Goal: Task Accomplishment & Management: Manage account settings

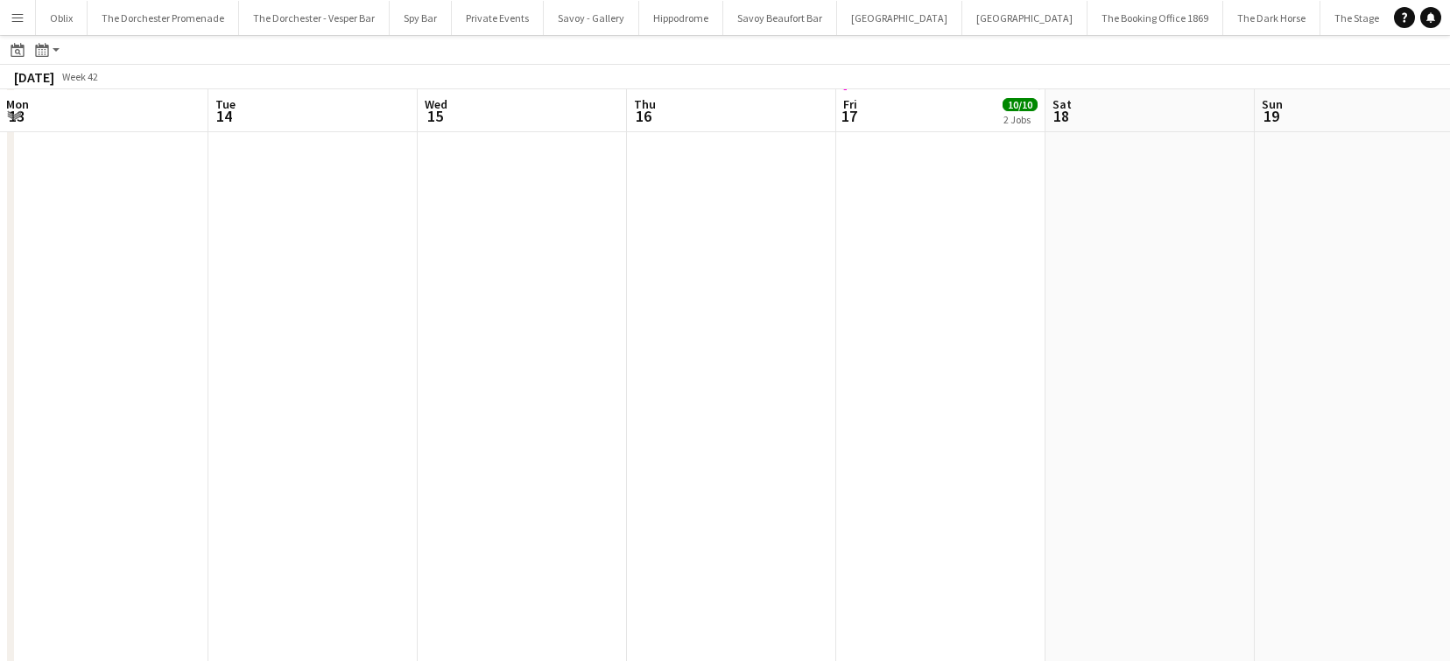
scroll to position [0, 529]
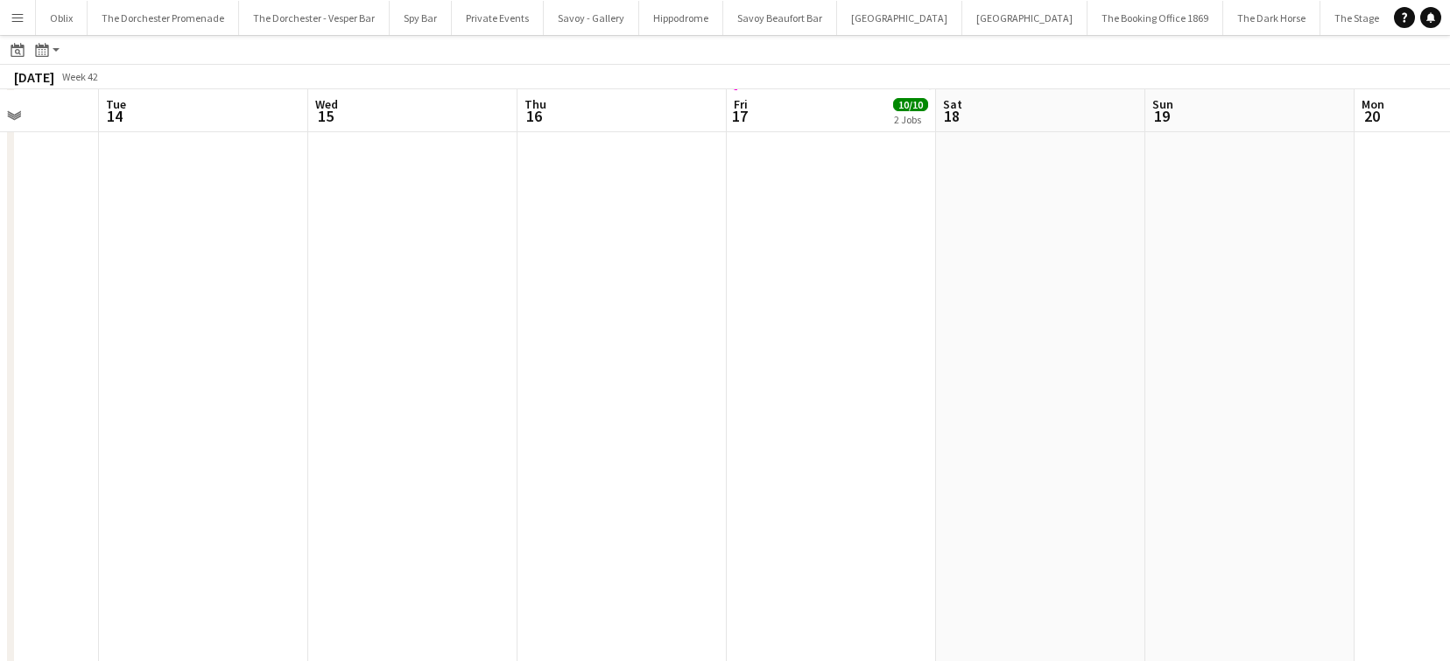
click at [22, 6] on button "Menu" at bounding box center [17, 17] width 35 height 35
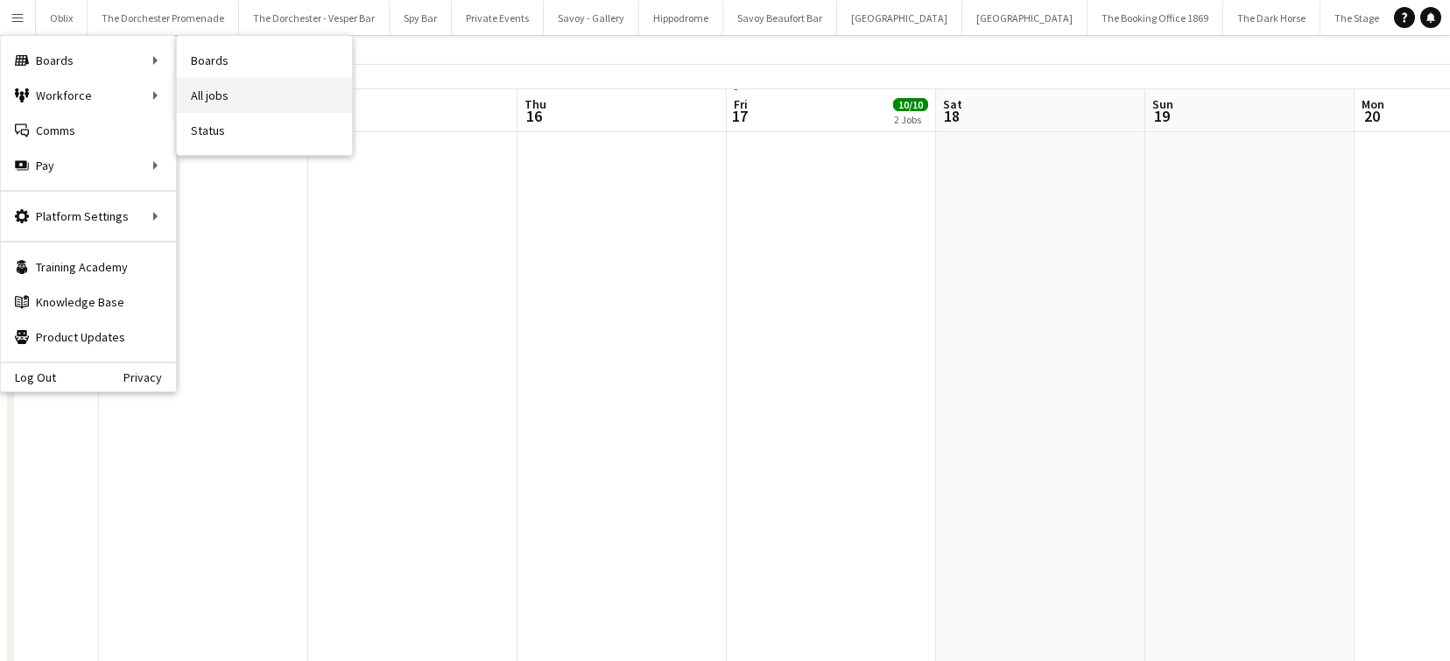
click at [228, 91] on link "All jobs" at bounding box center [264, 95] width 175 height 35
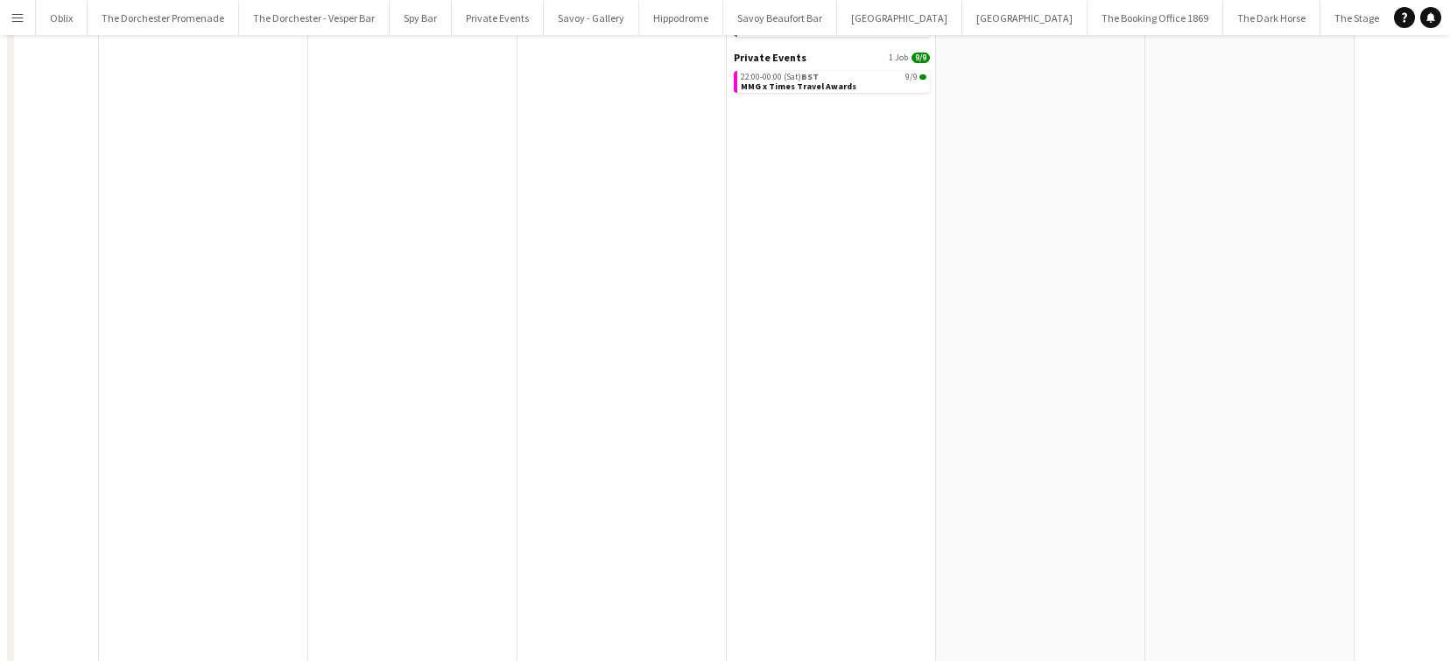
scroll to position [0, 0]
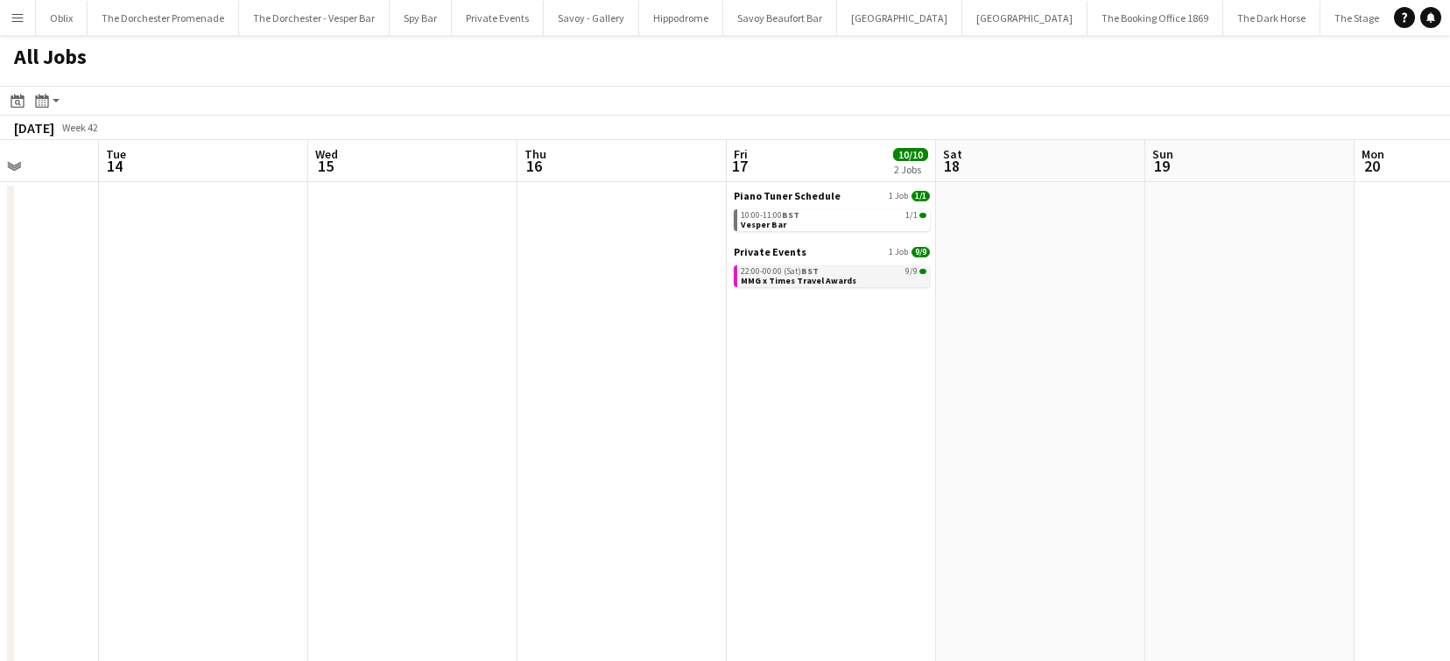
click at [835, 273] on div "22:00-00:00 (Sat) BST 9/9" at bounding box center [834, 271] width 186 height 9
click at [782, 277] on span "MMG x Times Travel Awards" at bounding box center [799, 280] width 116 height 11
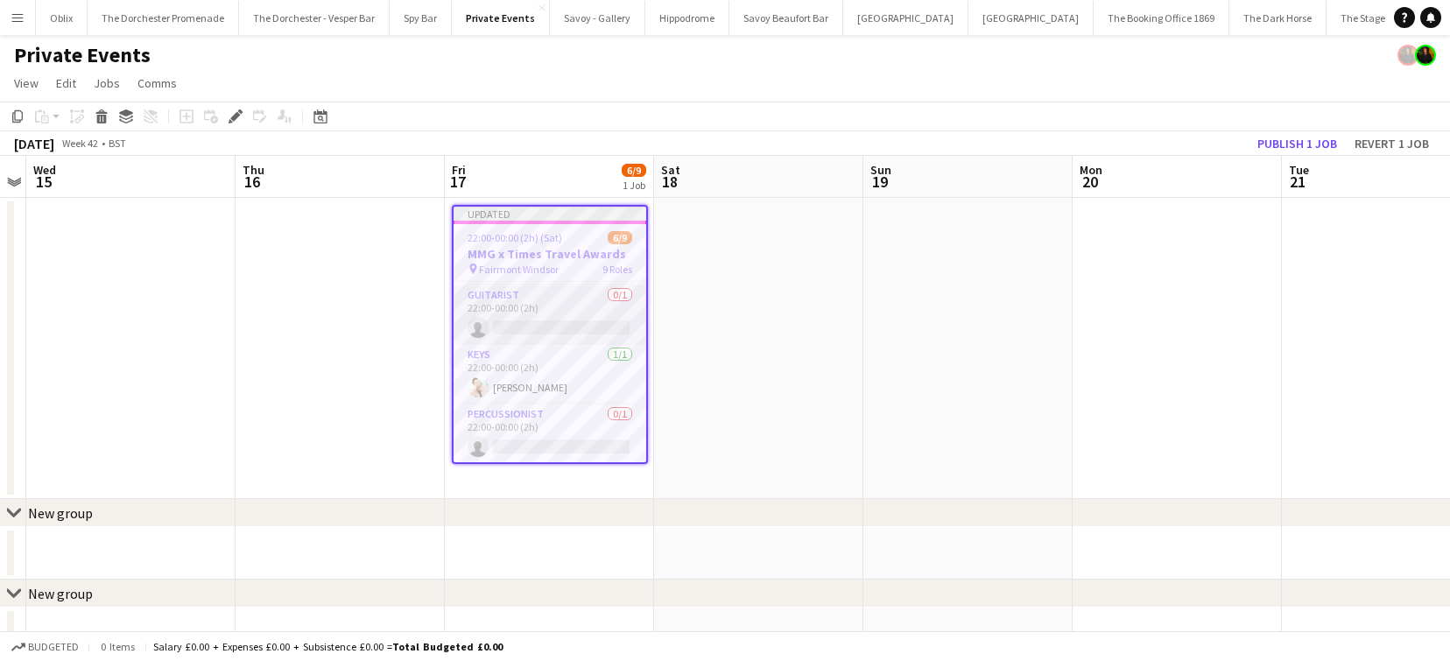
scroll to position [116, 0]
click at [553, 314] on app-card-role "Guitarist 0/1 22:00-00:00 (2h) single-neutral-actions" at bounding box center [550, 315] width 193 height 60
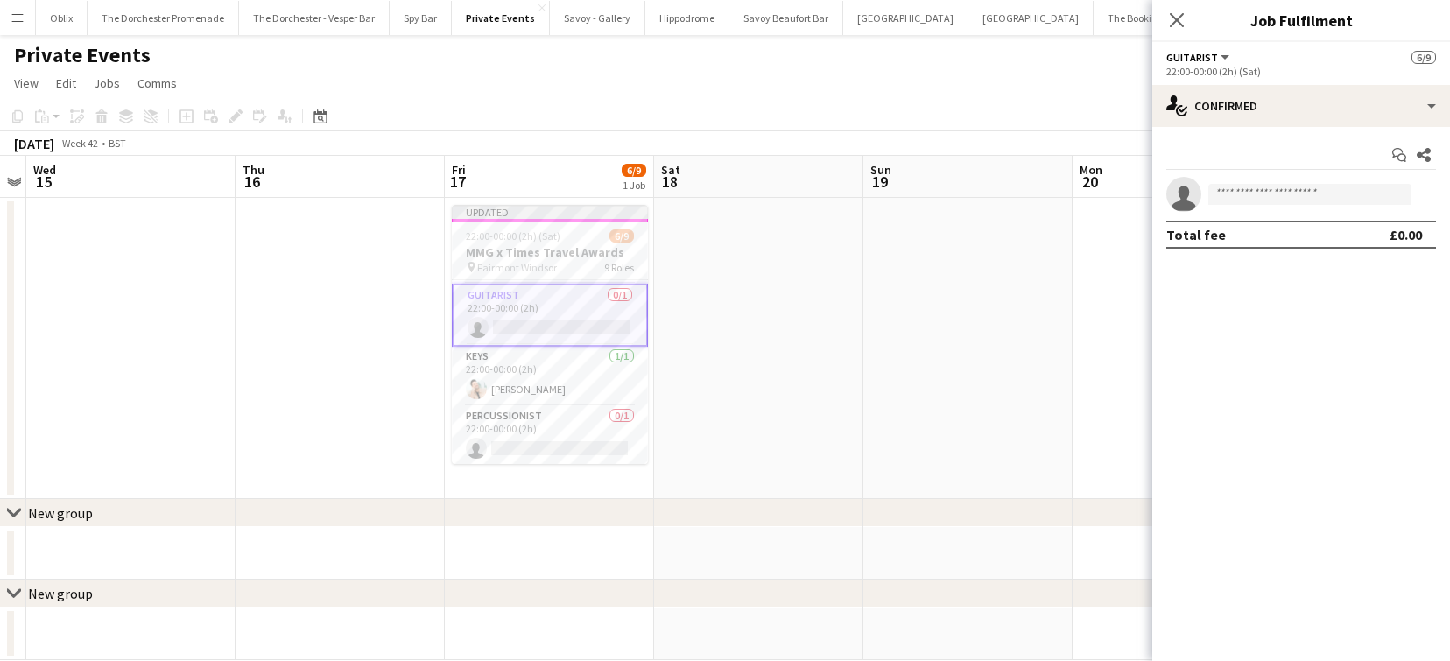
click at [739, 302] on app-date-cell at bounding box center [758, 348] width 209 height 301
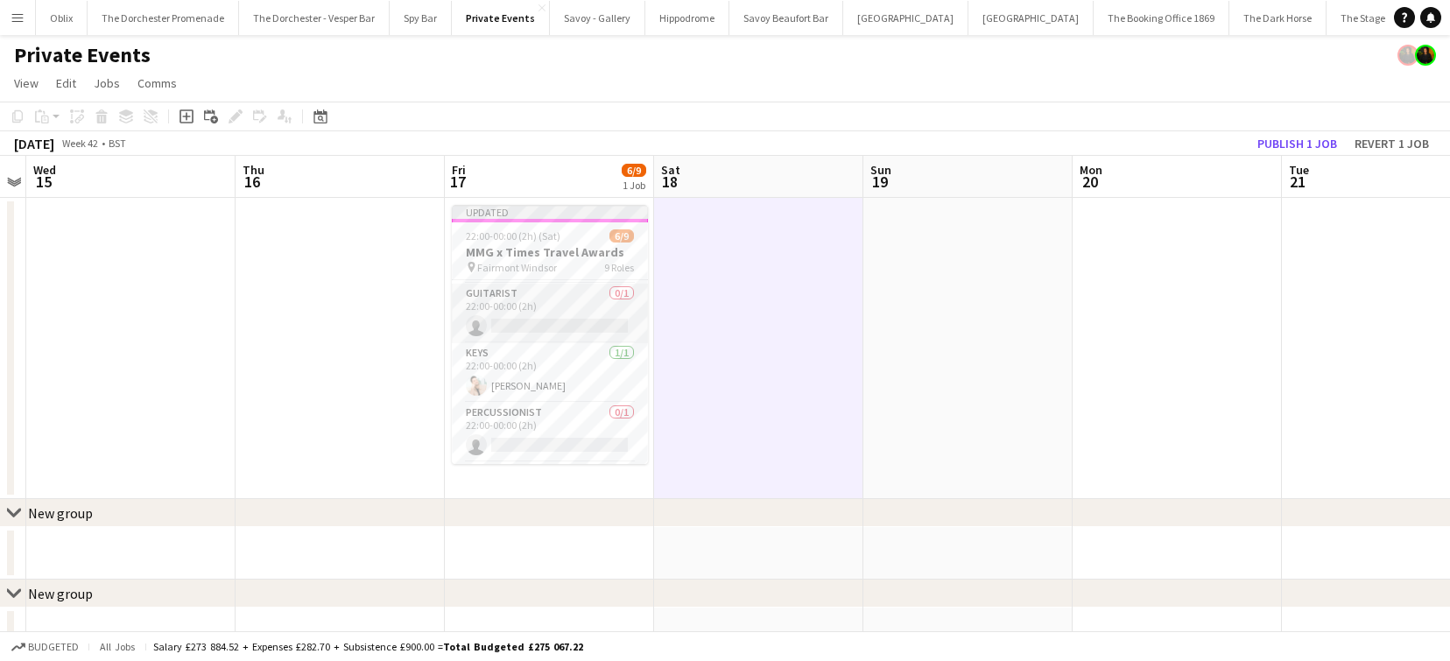
scroll to position [0, 0]
click at [513, 218] on div "Updated" at bounding box center [550, 212] width 196 height 14
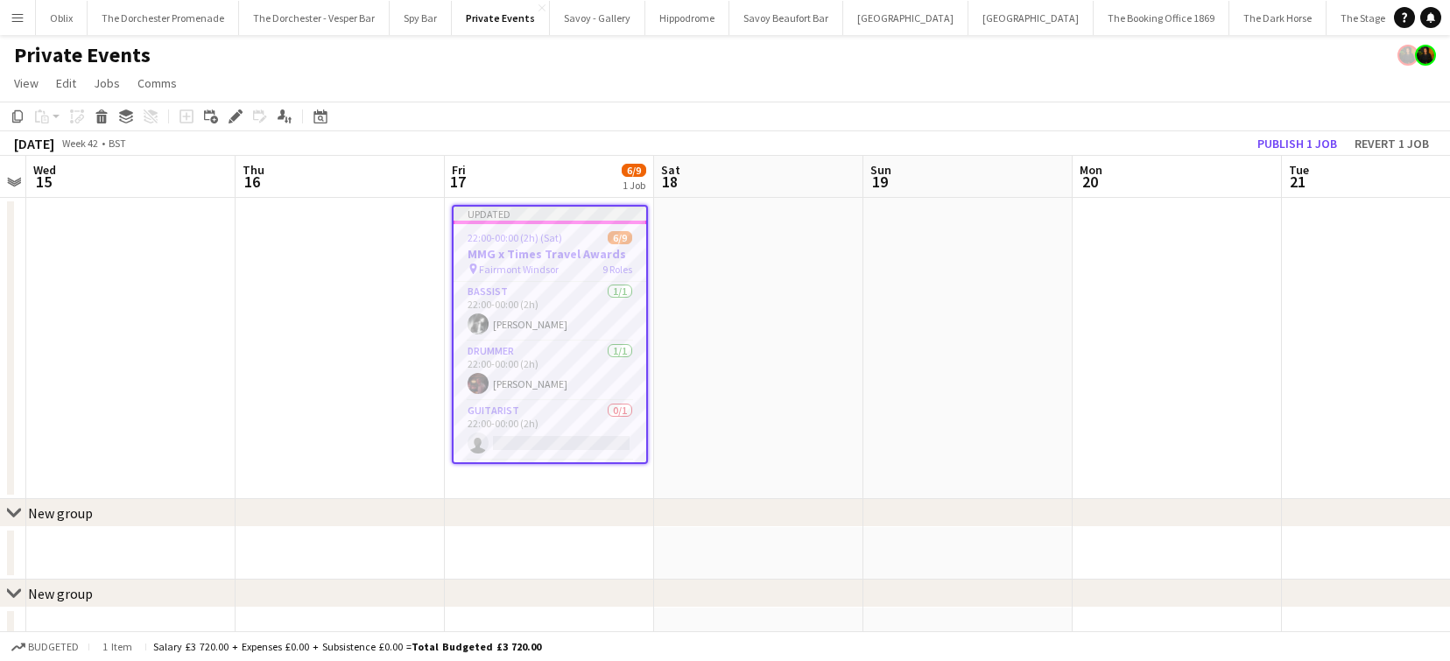
click at [367, 251] on app-date-cell at bounding box center [340, 348] width 209 height 301
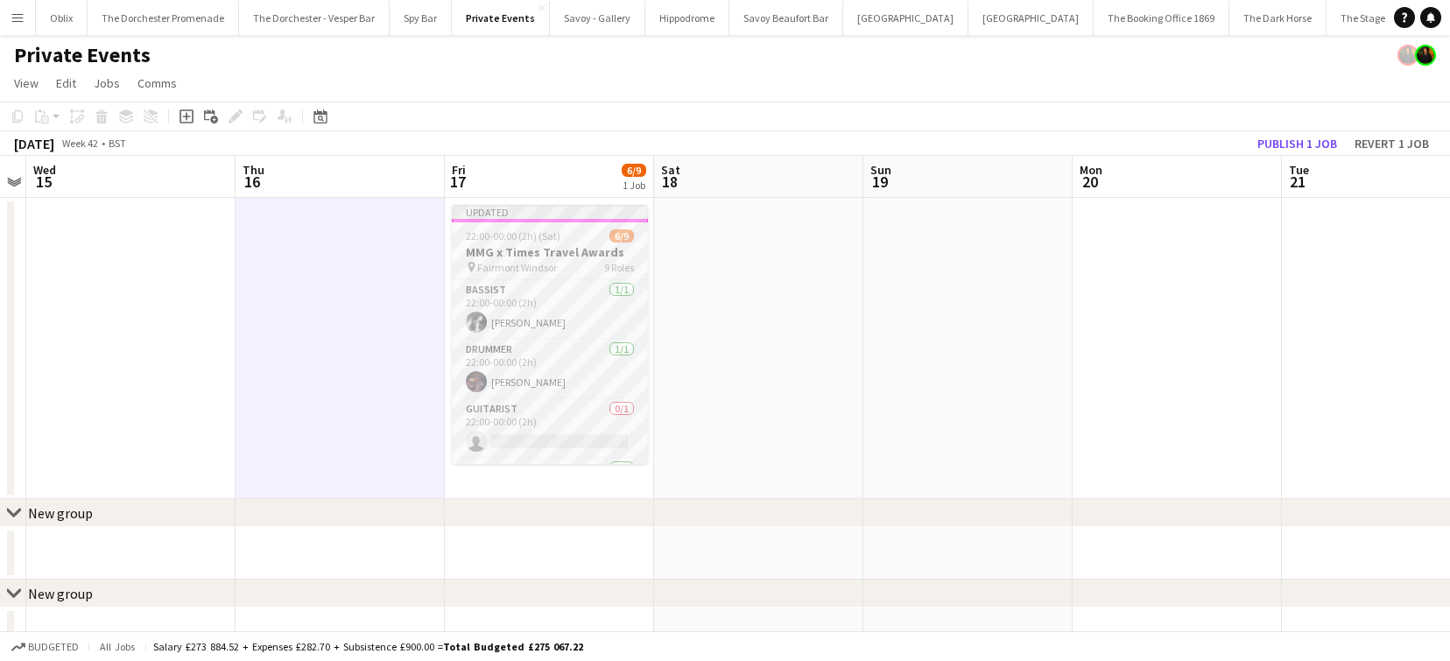
click at [539, 215] on div "Updated" at bounding box center [550, 212] width 196 height 14
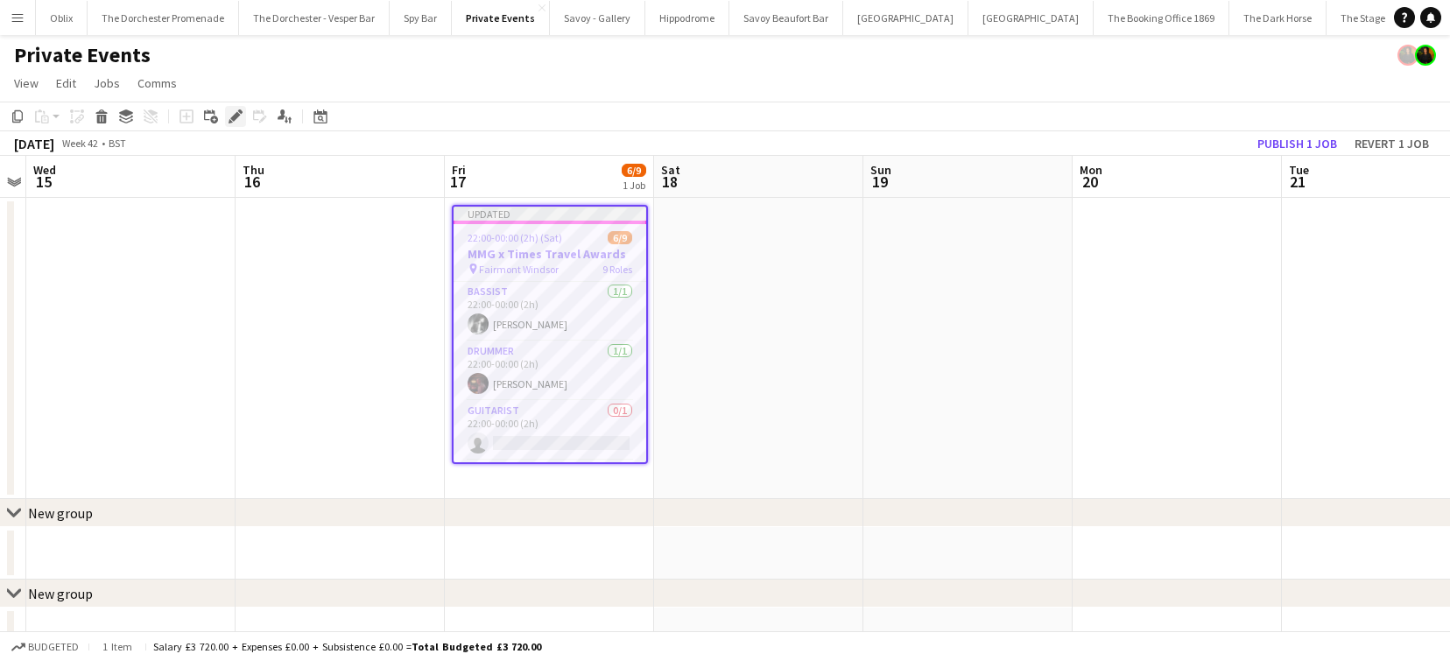
click at [236, 114] on icon at bounding box center [235, 117] width 10 height 10
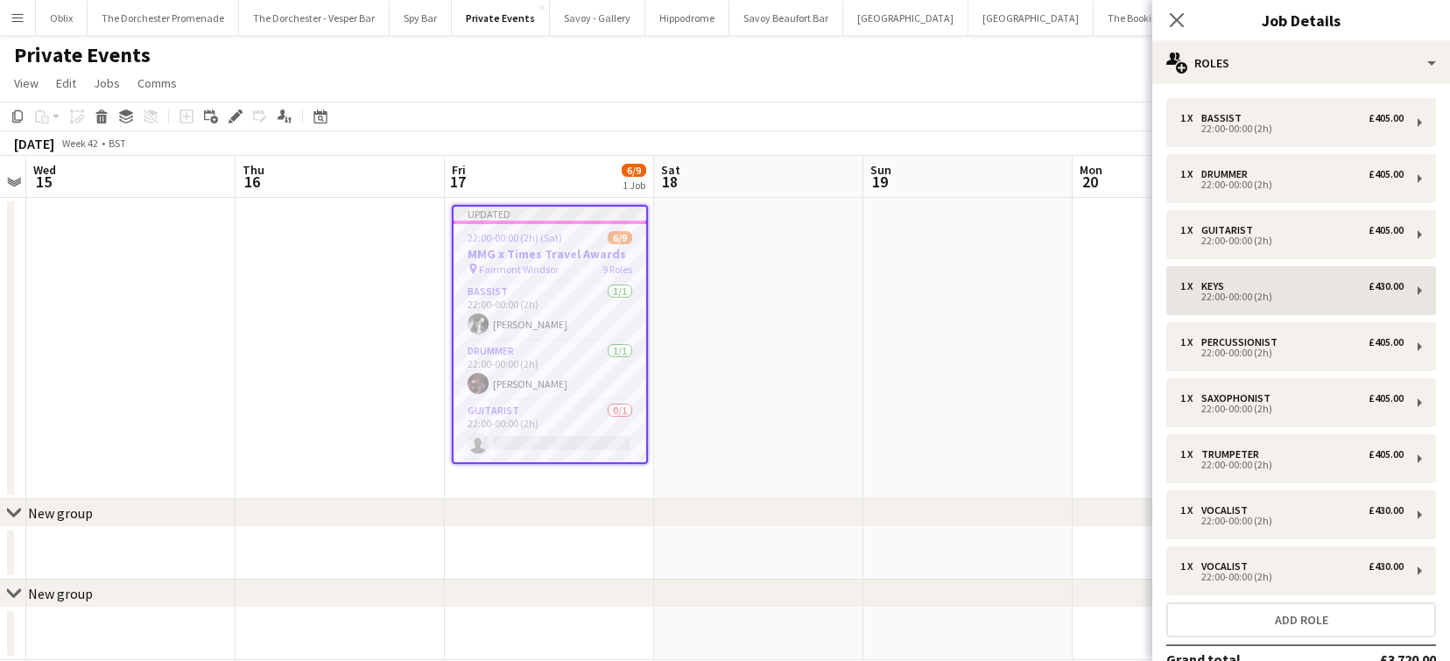
scroll to position [35, 0]
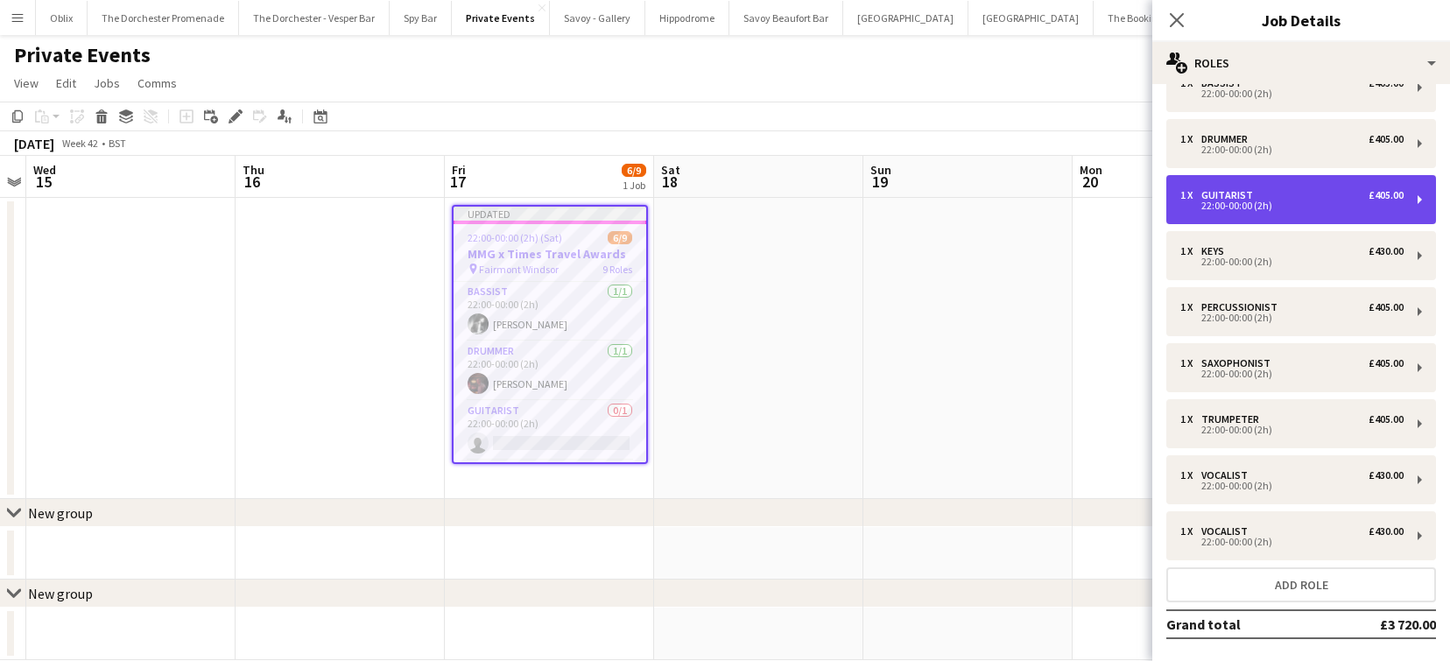
click at [1259, 201] on div "22:00-00:00 (2h)" at bounding box center [1291, 205] width 223 height 9
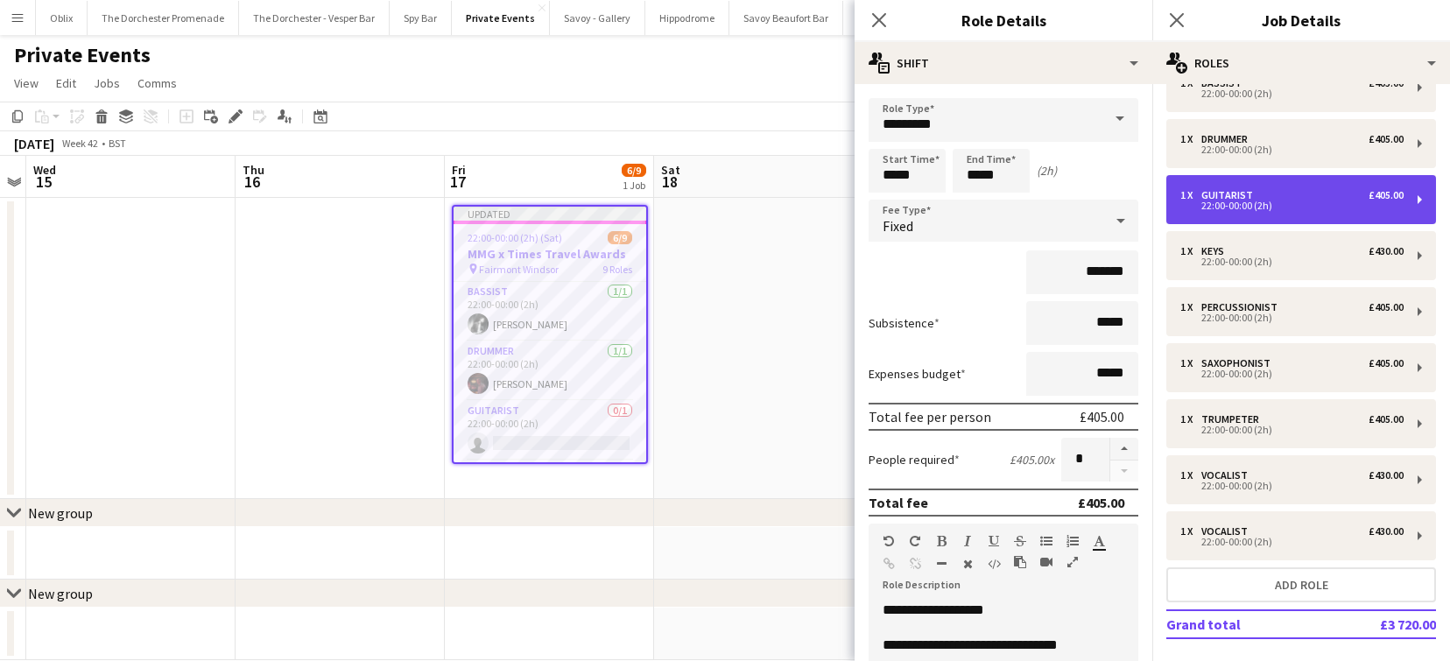
click at [1184, 193] on div "1 x" at bounding box center [1190, 195] width 21 height 12
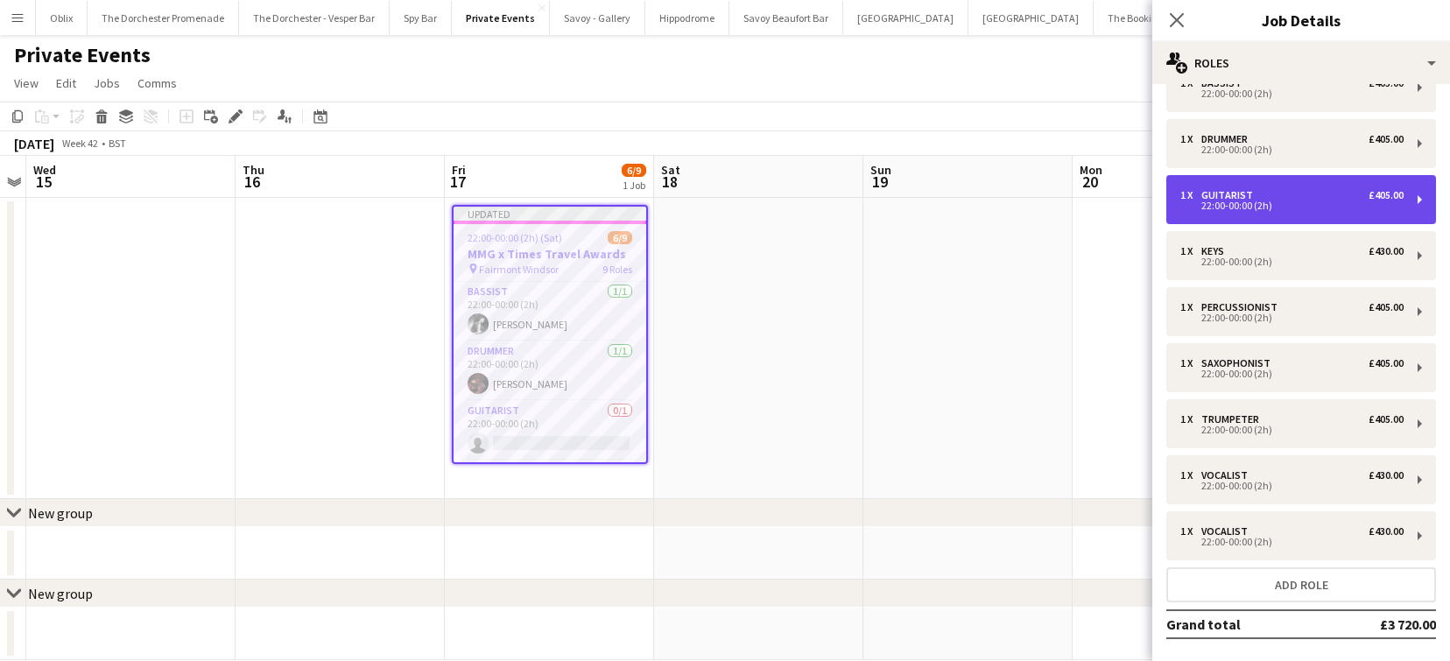
click at [1205, 194] on div "Guitarist" at bounding box center [1230, 195] width 59 height 12
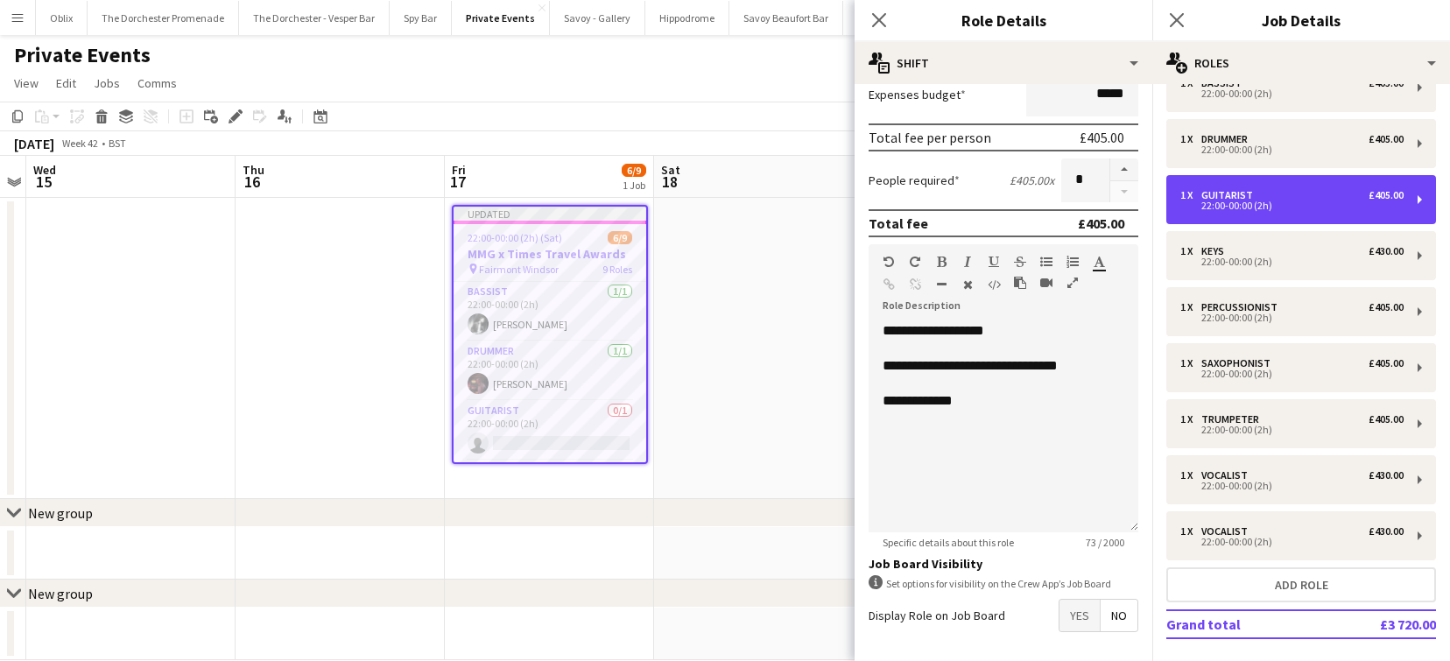
scroll to position [349, 0]
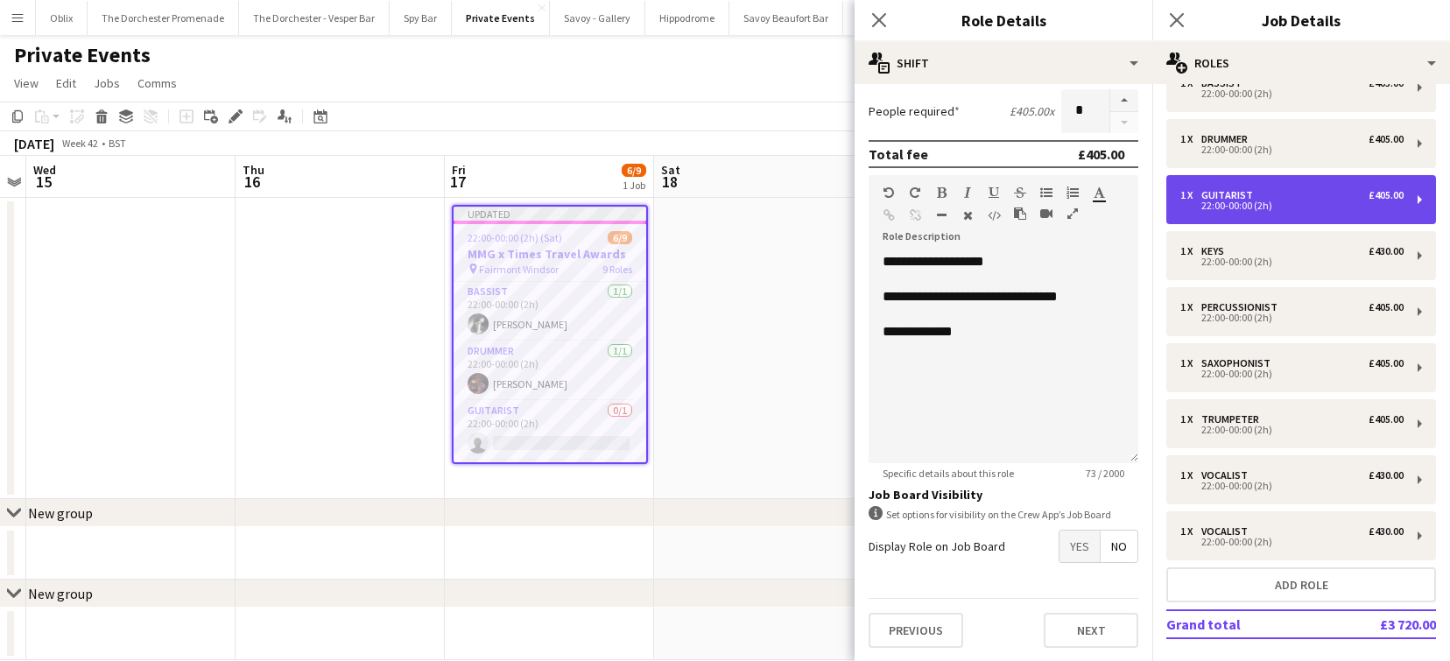
click at [1414, 201] on div "1 x Guitarist £405.00 22:00-00:00 (2h)" at bounding box center [1301, 199] width 270 height 49
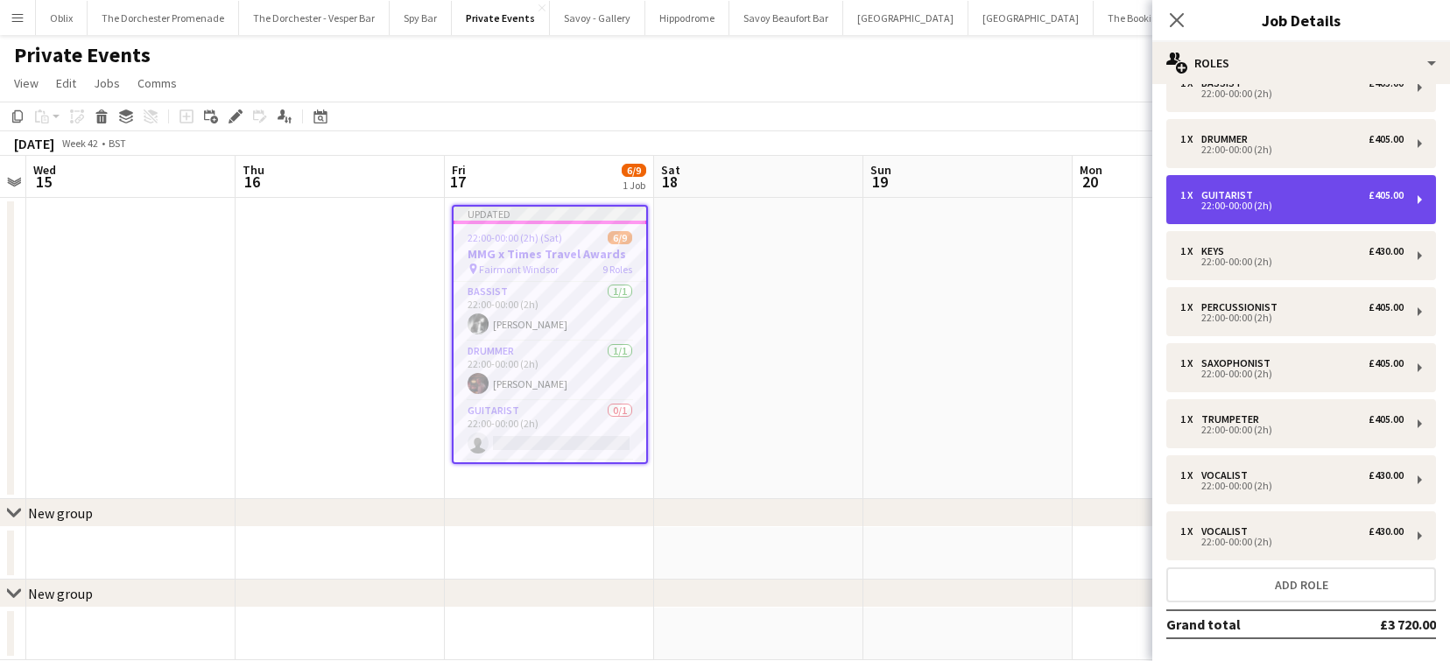
click at [1421, 199] on div "1 x Guitarist £405.00 22:00-00:00 (2h)" at bounding box center [1301, 199] width 270 height 49
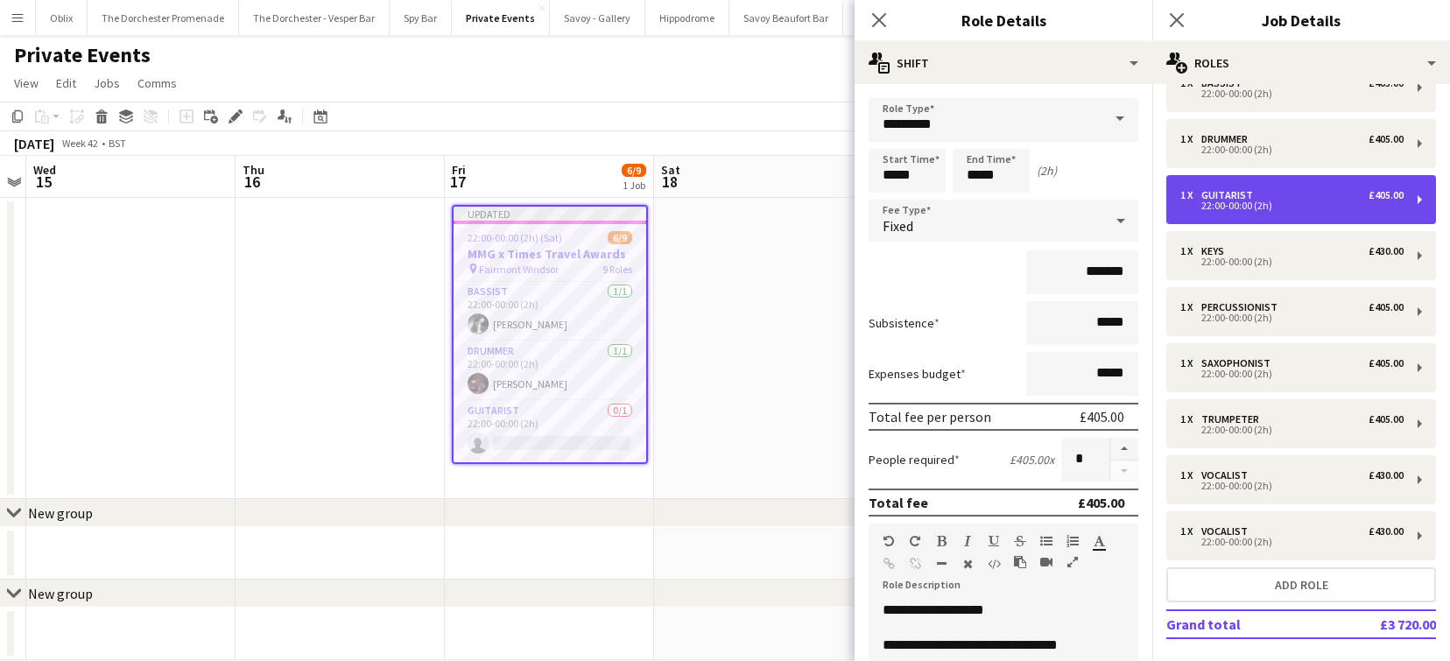
click at [1263, 190] on div "1 x Guitarist £405.00" at bounding box center [1291, 195] width 223 height 12
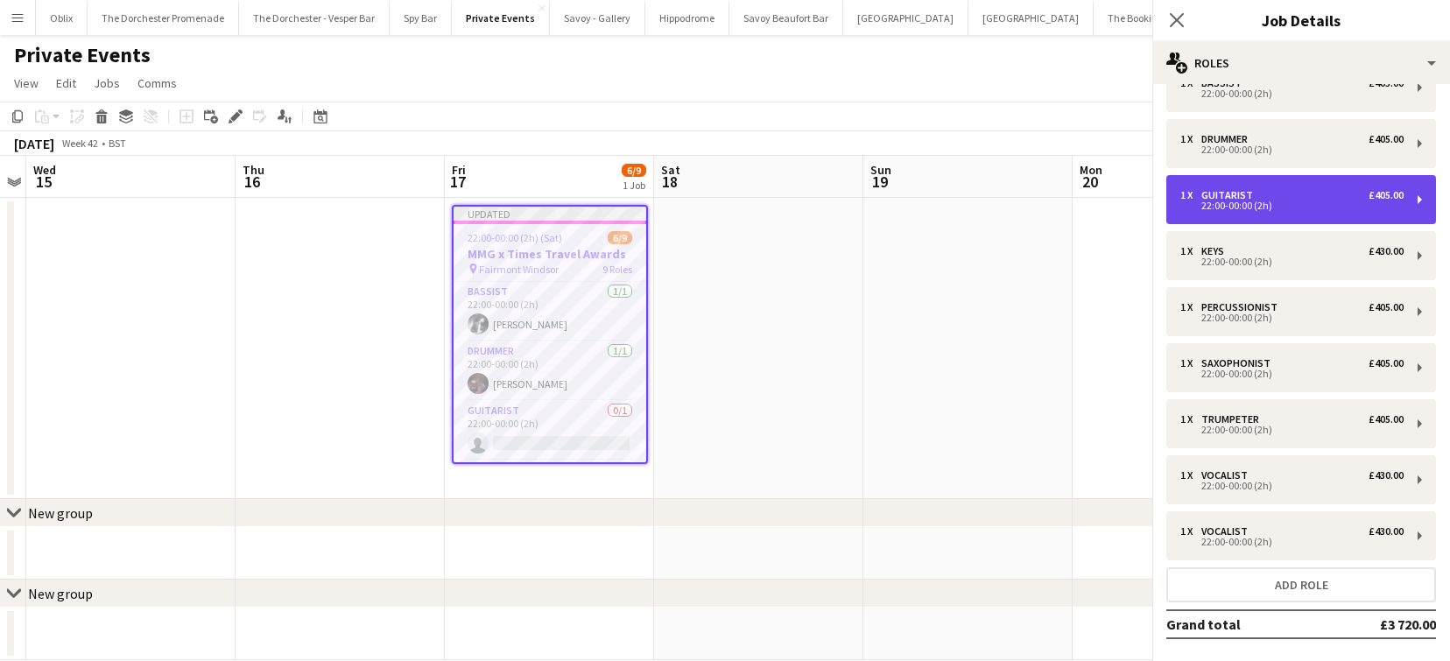
scroll to position [0, 0]
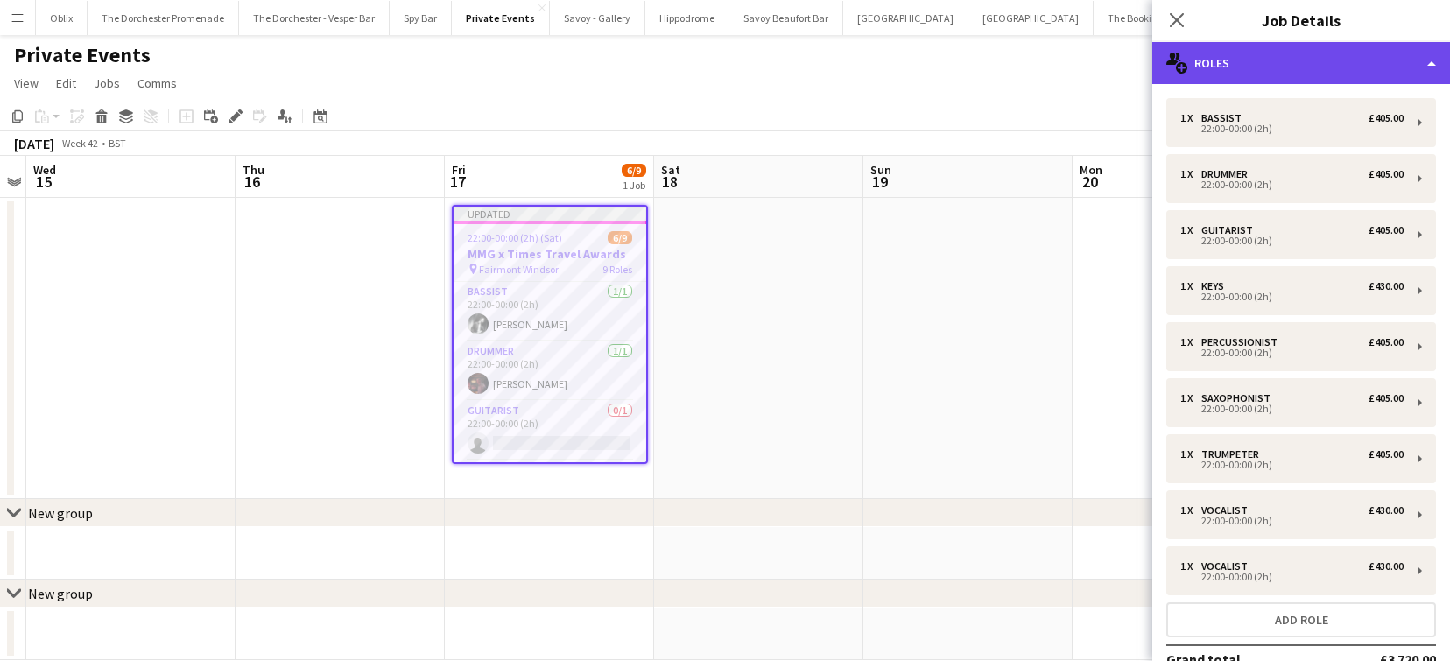
click at [1183, 67] on icon at bounding box center [1181, 67] width 11 height 11
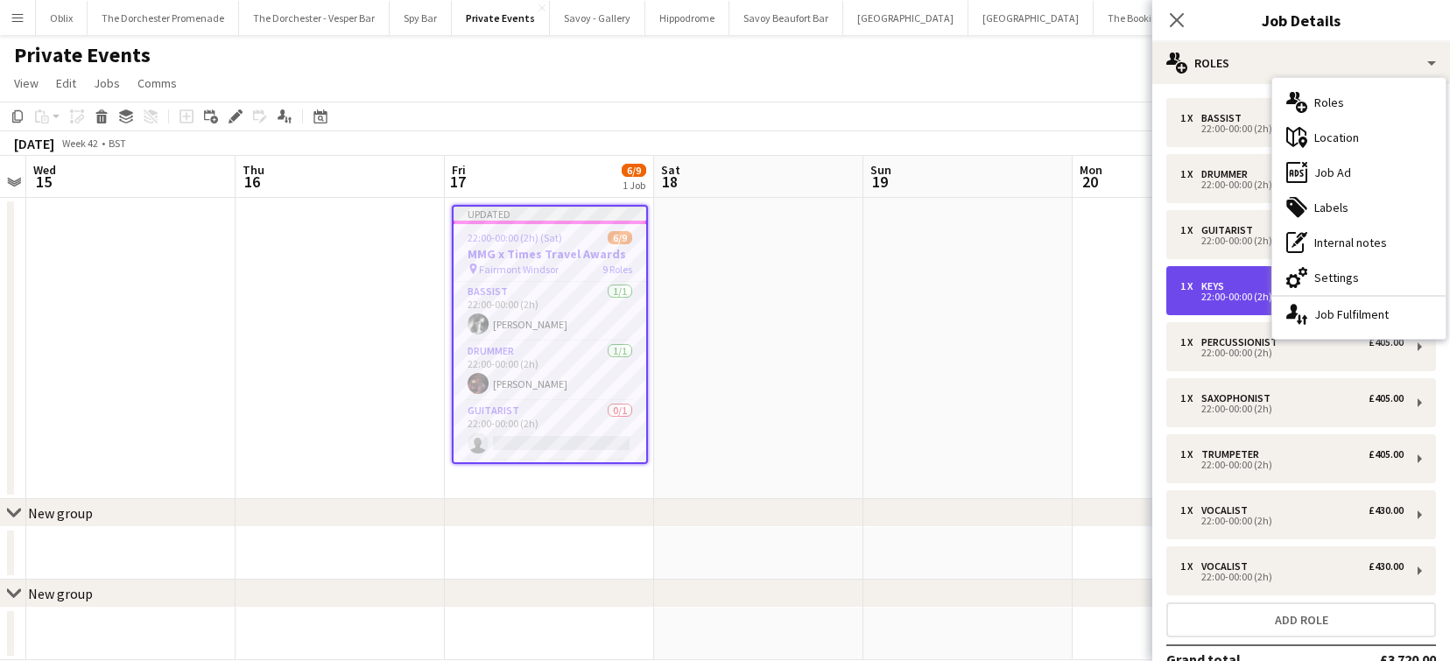
click at [1224, 299] on div "22:00-00:00 (2h)" at bounding box center [1291, 296] width 223 height 9
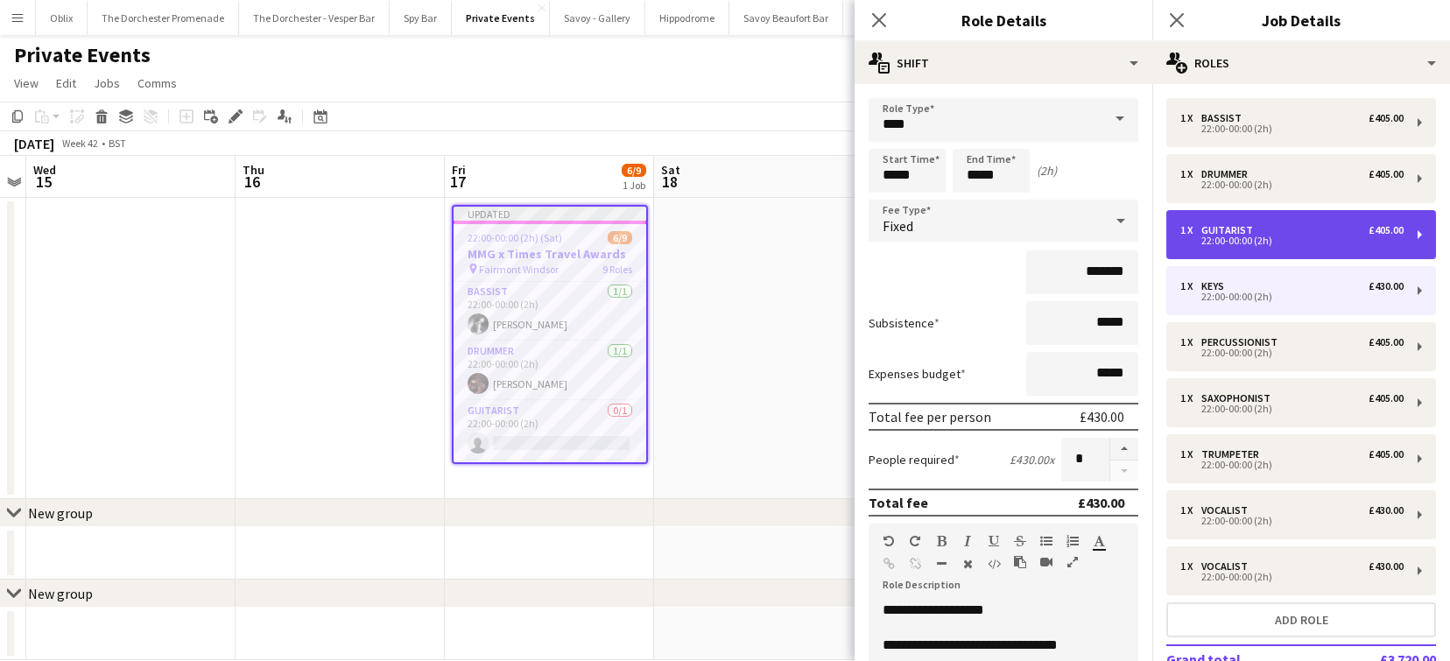
click at [1232, 228] on div "Guitarist" at bounding box center [1230, 230] width 59 height 12
type input "*********"
type input "*******"
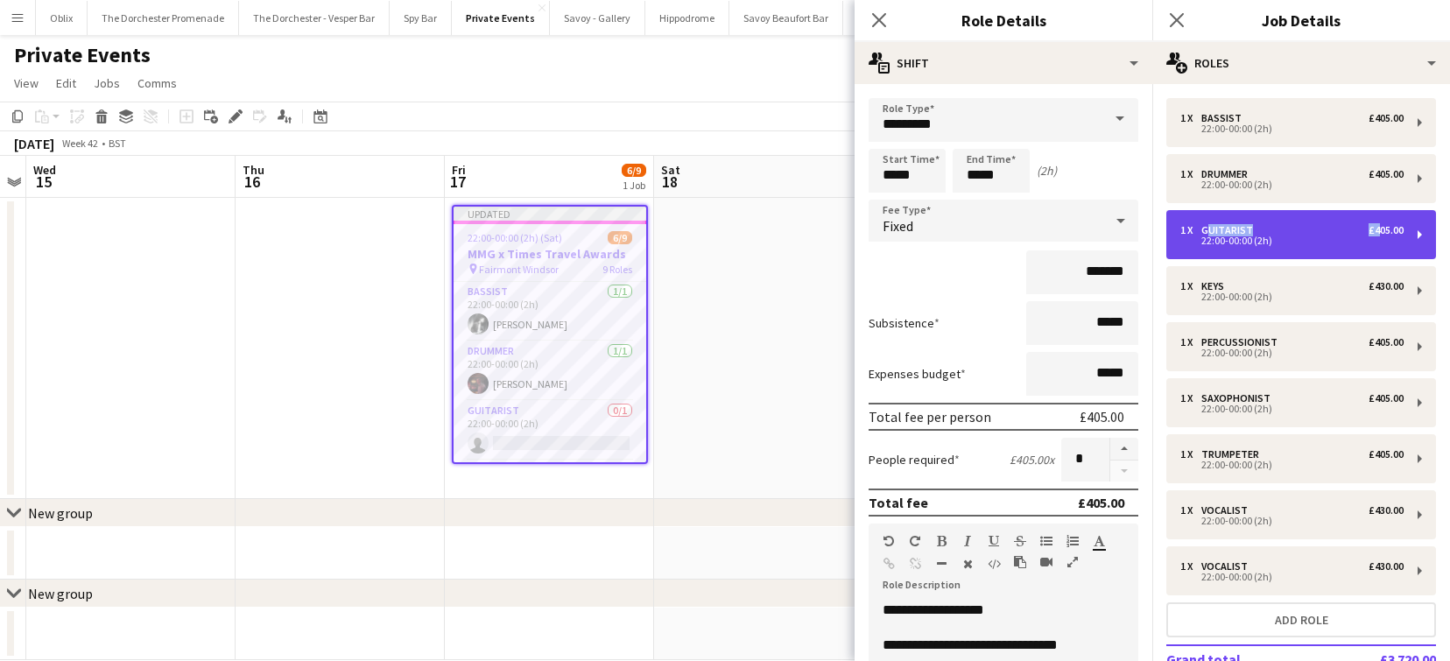
drag, startPoint x: 1232, startPoint y: 228, endPoint x: 1346, endPoint y: 228, distance: 113.8
click at [1347, 228] on div "1 x Guitarist £405.00" at bounding box center [1291, 230] width 223 height 12
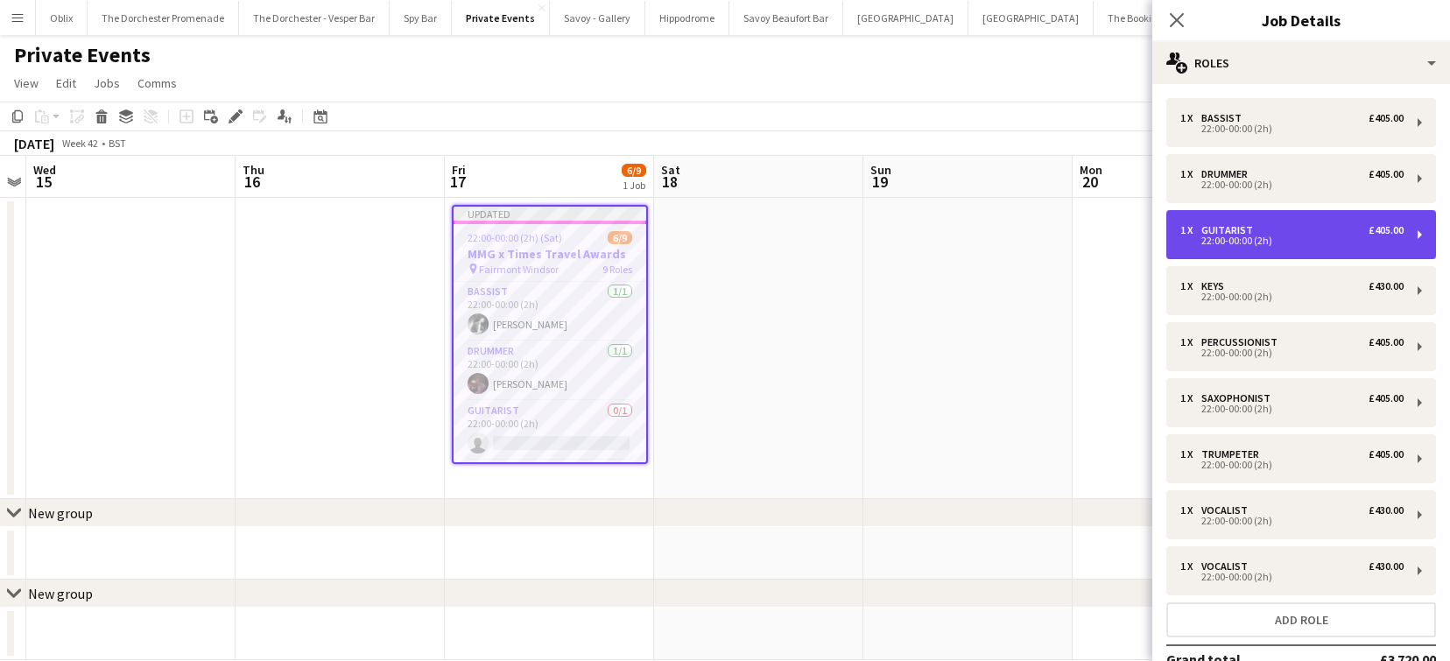
click at [1400, 227] on div "£405.00" at bounding box center [1386, 230] width 35 height 12
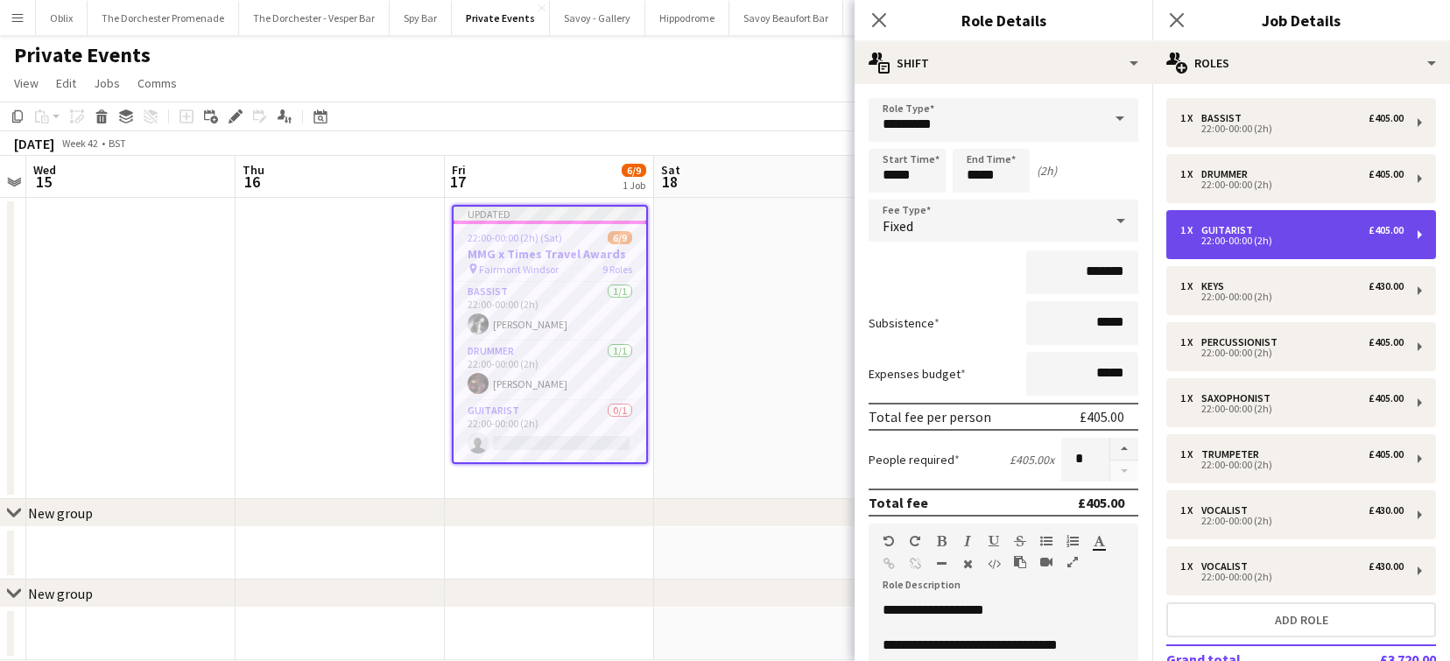
click at [1421, 225] on div "1 x Guitarist £405.00 22:00-00:00 (2h)" at bounding box center [1301, 234] width 270 height 49
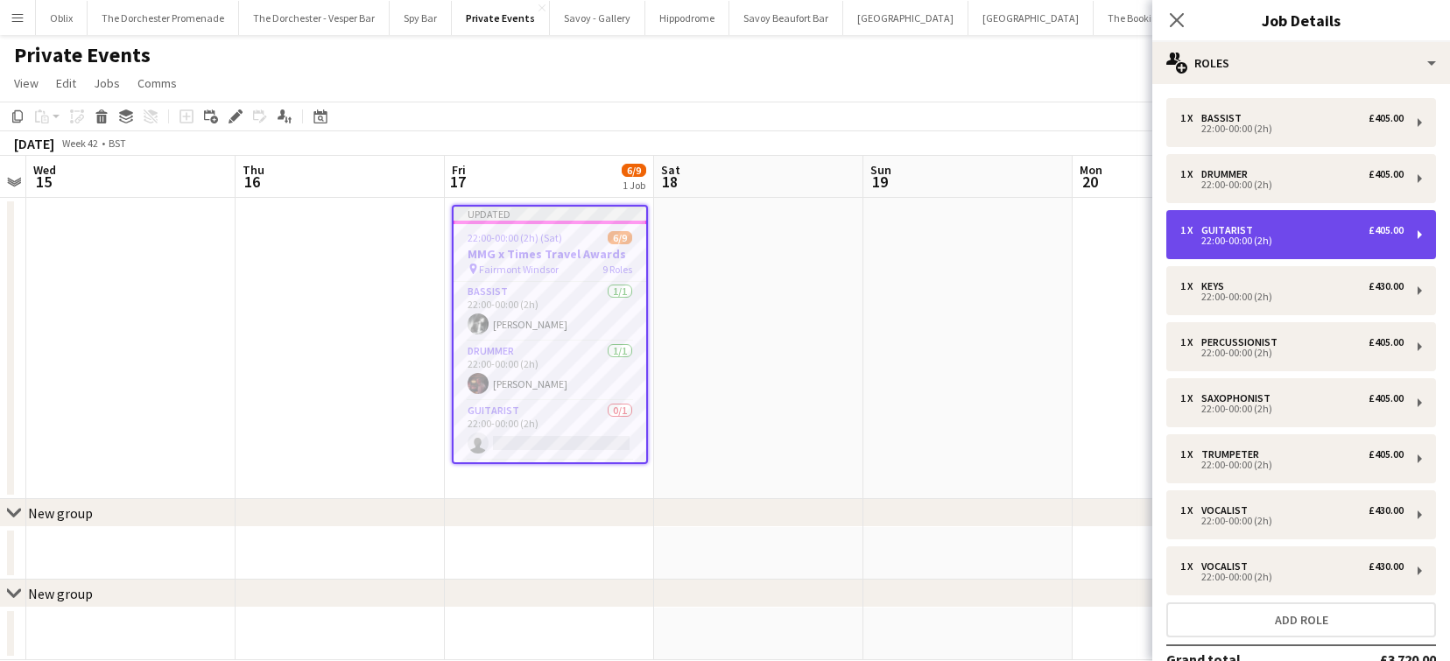
click at [1421, 228] on div "1 x Guitarist £405.00 22:00-00:00 (2h)" at bounding box center [1301, 234] width 270 height 49
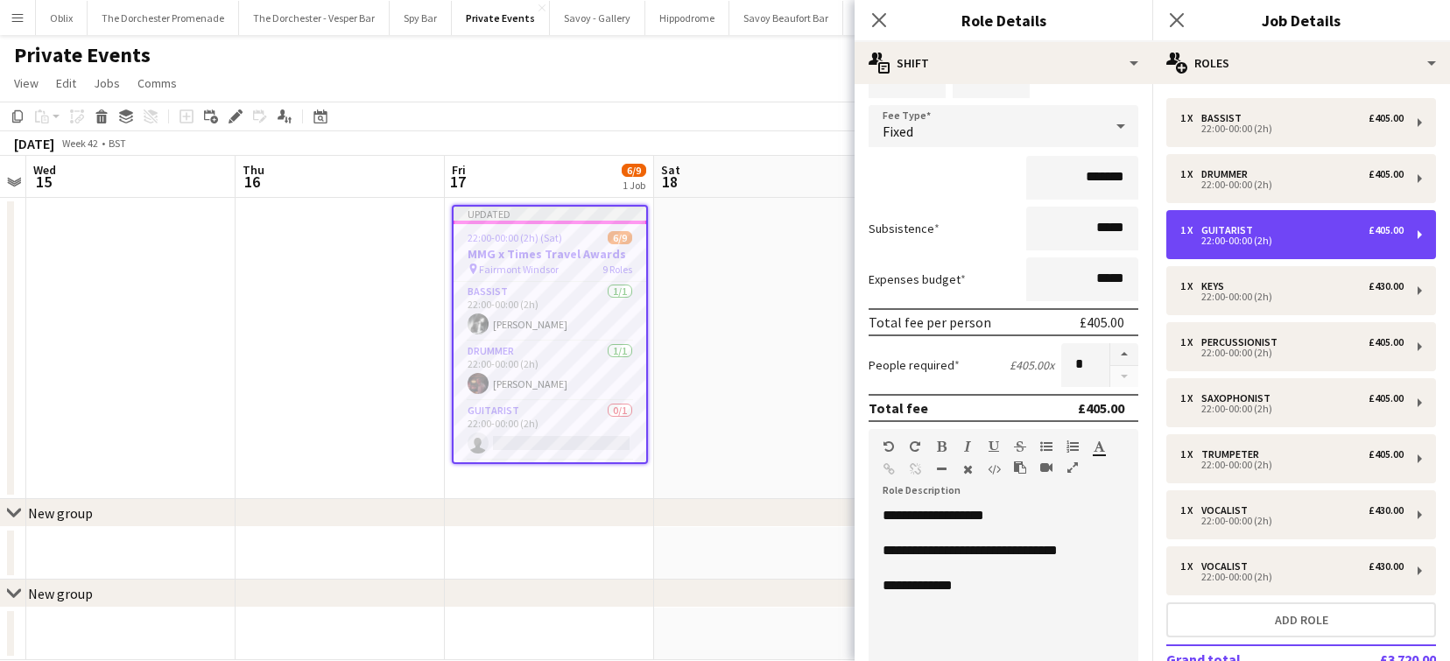
scroll to position [90, 0]
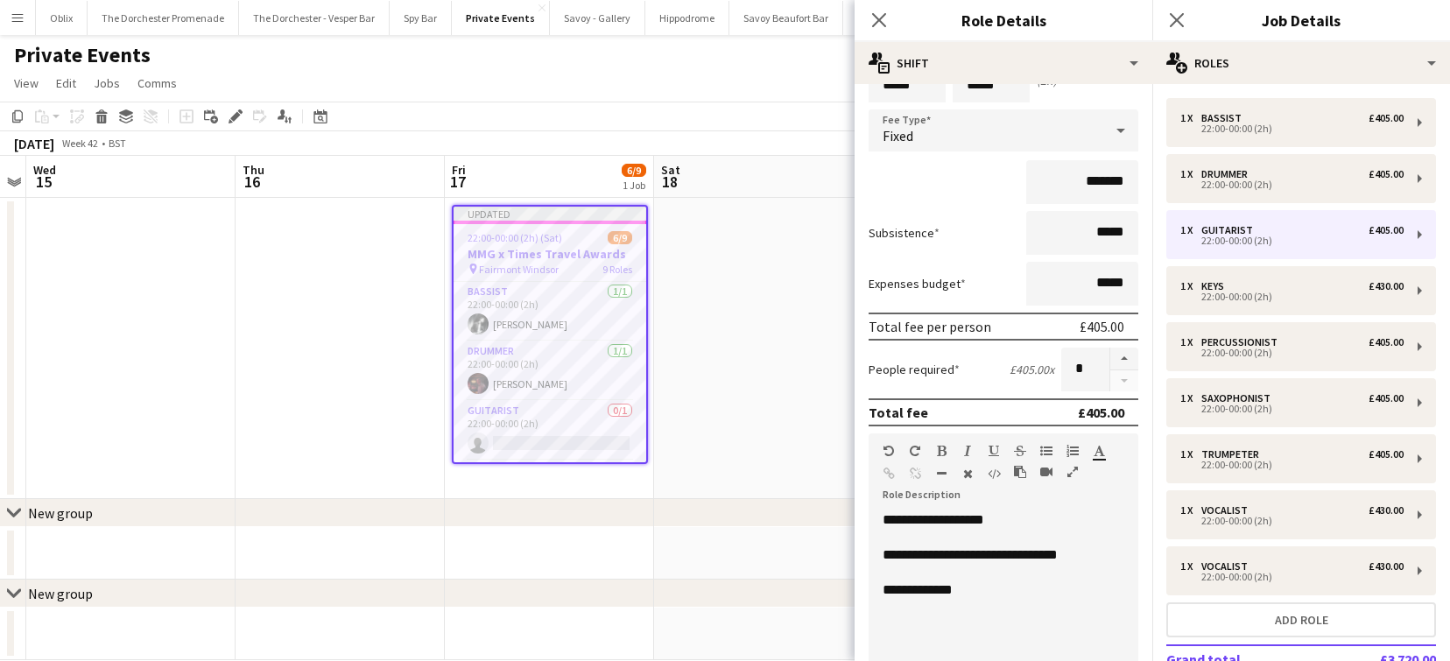
click at [1131, 380] on div at bounding box center [1124, 370] width 29 height 44
click at [1092, 373] on input "*" at bounding box center [1085, 370] width 48 height 44
type input "*"
click at [1010, 377] on div "People required £405.00 x *" at bounding box center [1004, 370] width 270 height 44
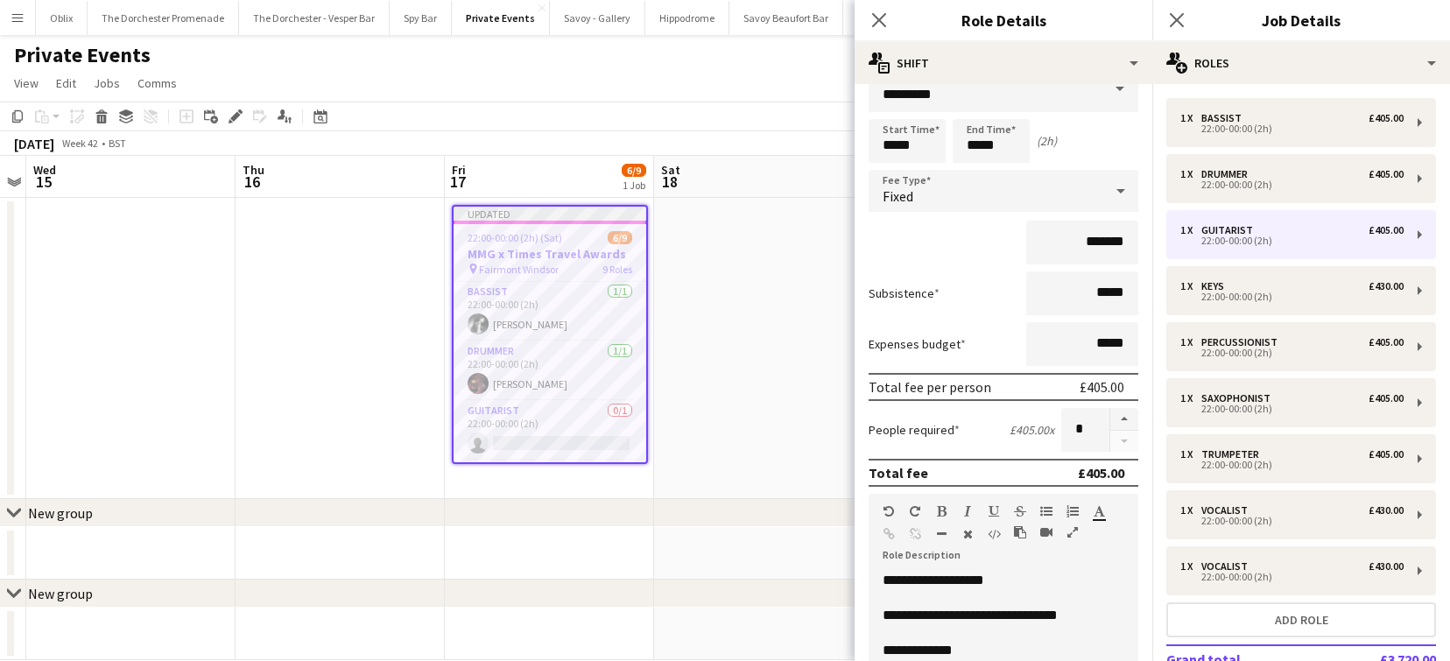
scroll to position [29, 0]
click at [1048, 201] on div "Fixed" at bounding box center [986, 192] width 235 height 42
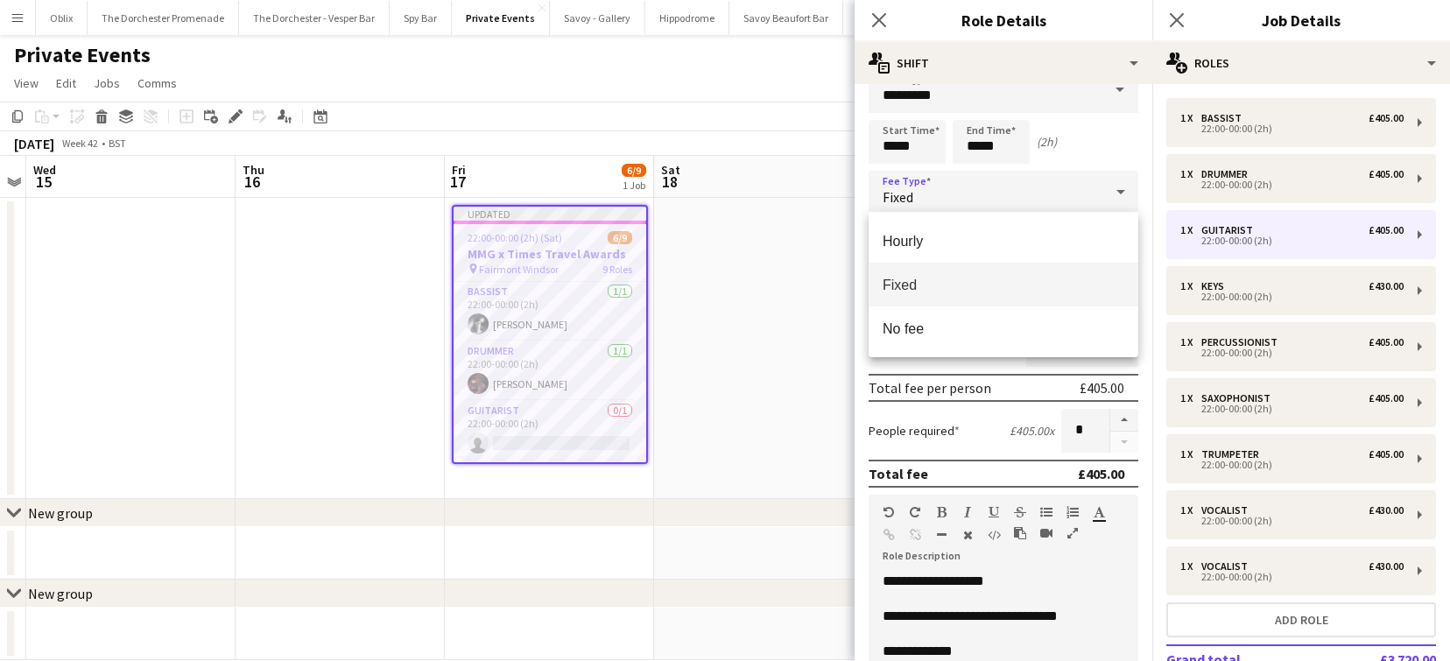
click at [1145, 128] on div at bounding box center [725, 330] width 1450 height 661
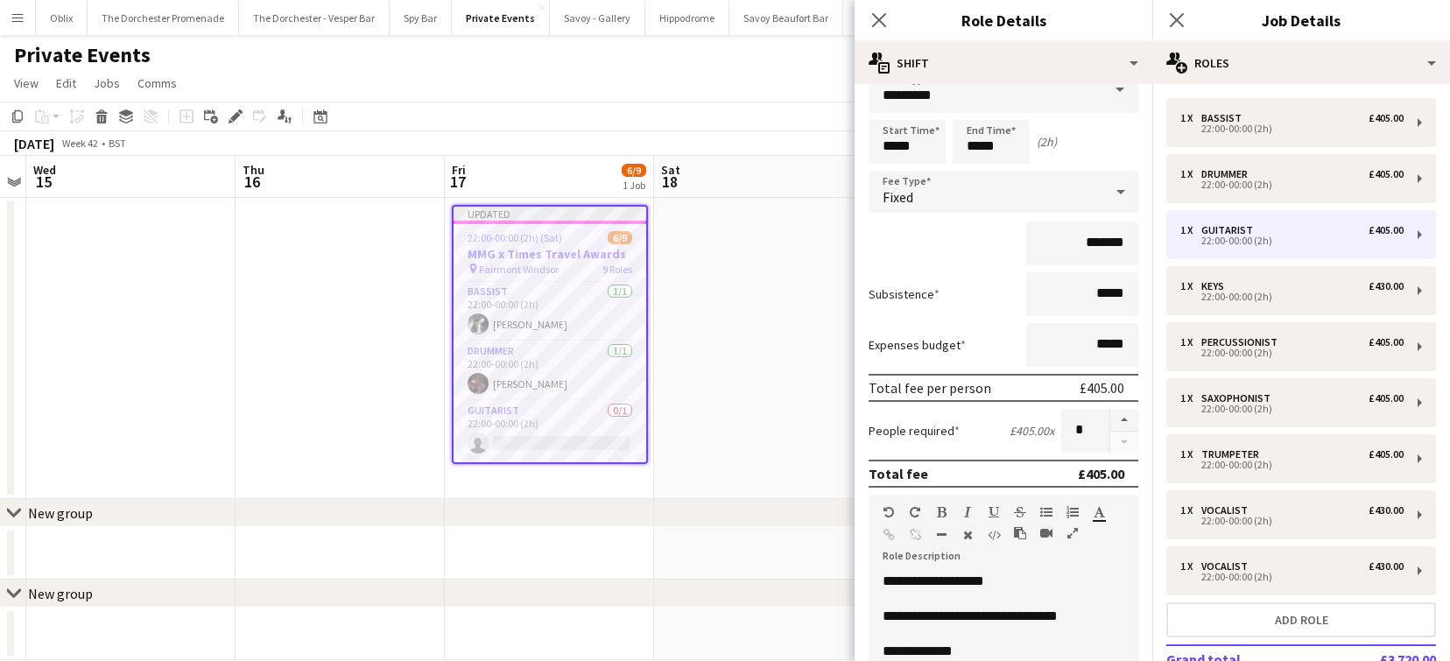
scroll to position [0, 0]
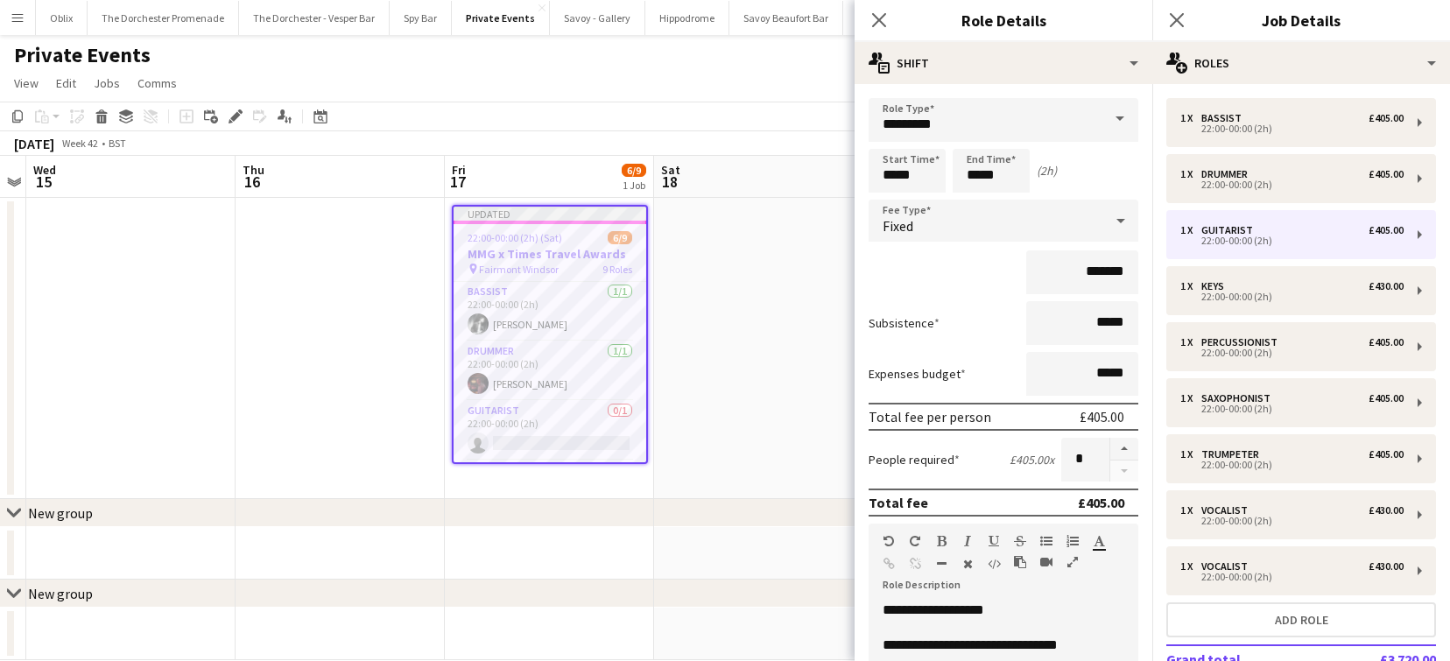
click at [1105, 115] on span at bounding box center [1120, 119] width 37 height 42
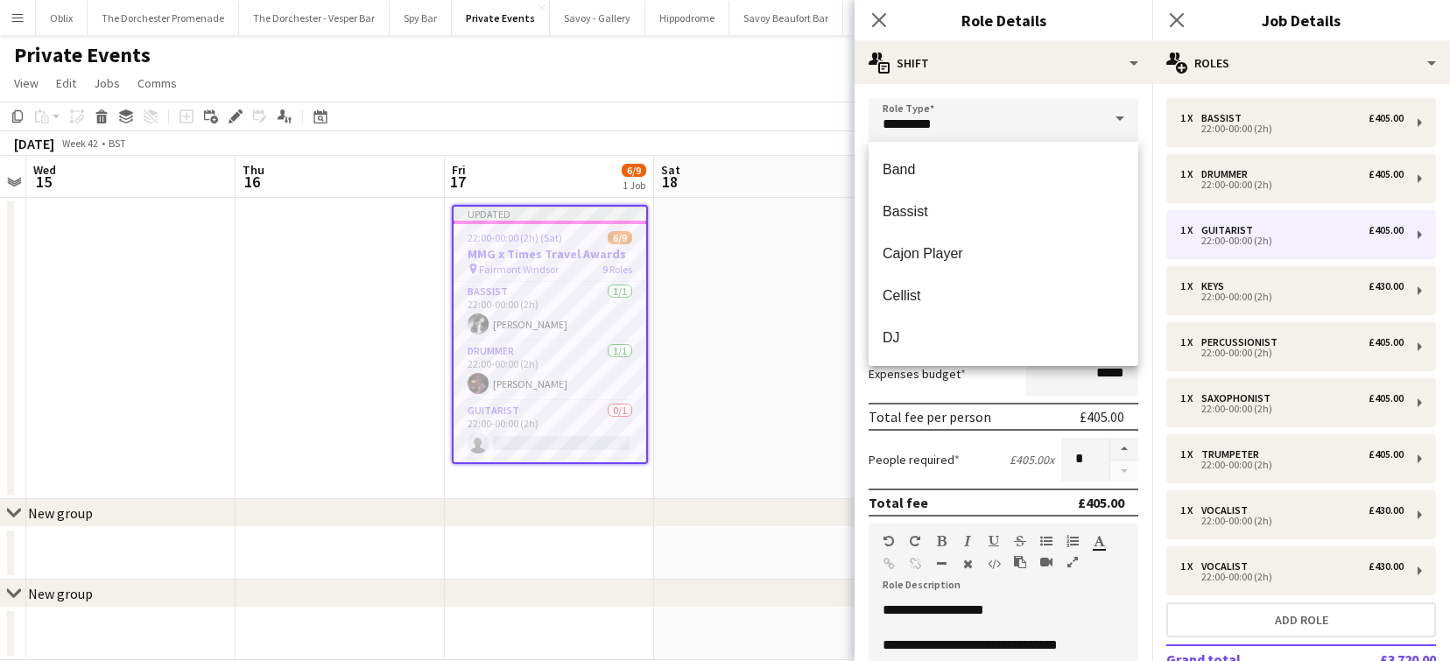
click at [1111, 107] on span at bounding box center [1120, 119] width 37 height 42
click at [1111, 117] on span at bounding box center [1120, 119] width 37 height 42
click at [1117, 116] on span at bounding box center [1120, 119] width 37 height 42
click at [907, 113] on input "*********" at bounding box center [1004, 120] width 270 height 44
click at [874, 103] on input "*********" at bounding box center [1004, 120] width 270 height 44
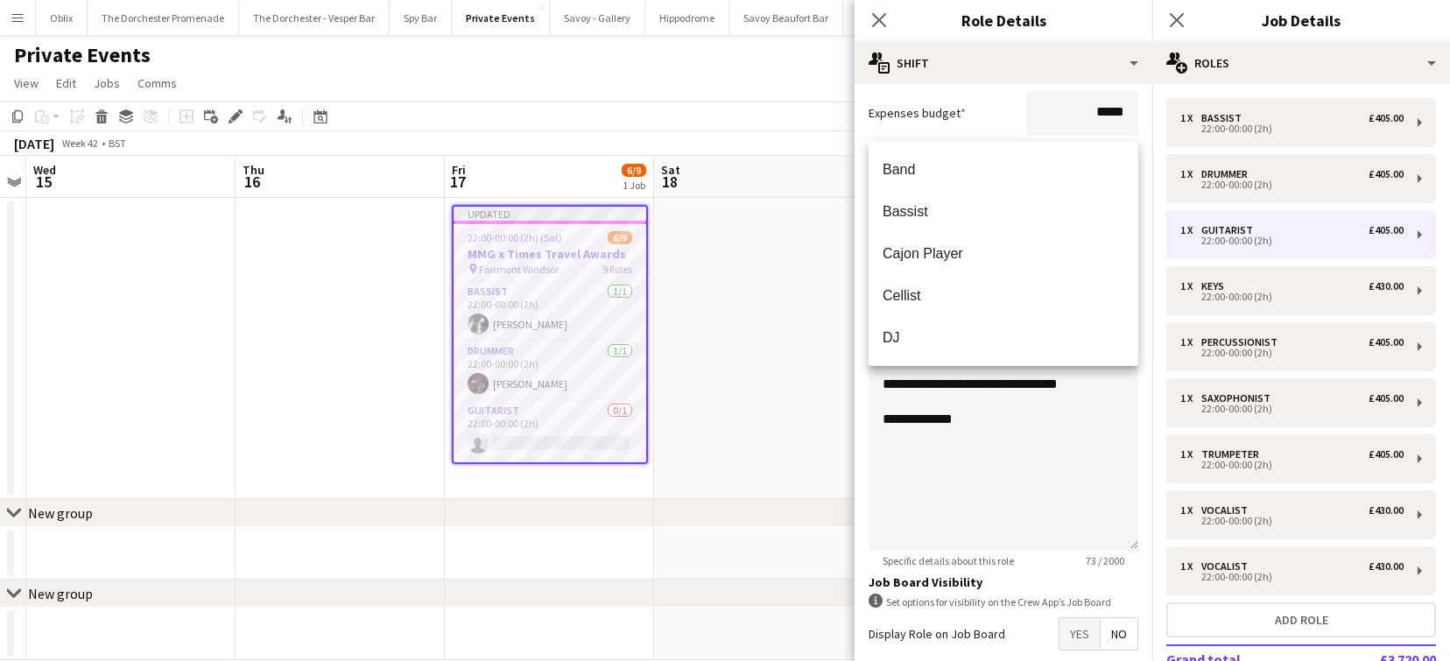
scroll to position [349, 0]
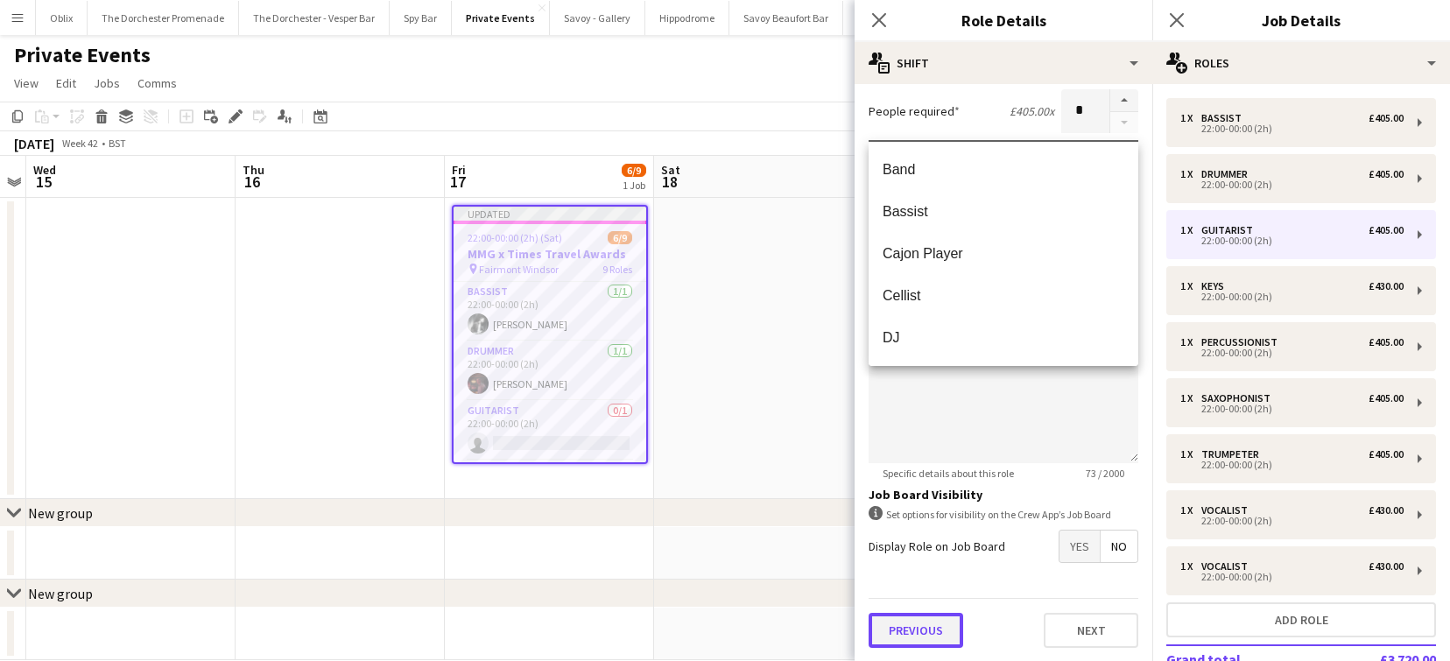
click at [938, 627] on button "Previous" at bounding box center [916, 630] width 95 height 35
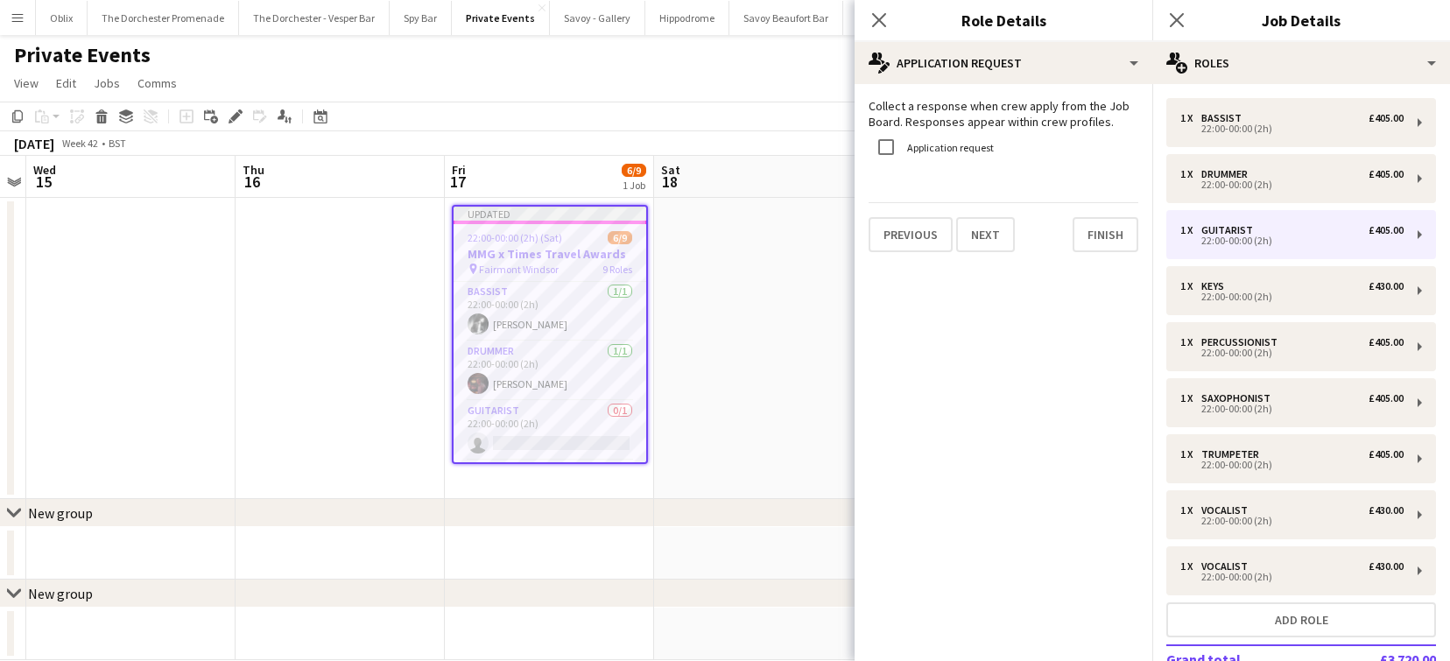
scroll to position [0, 0]
click at [1005, 237] on button "Next" at bounding box center [985, 234] width 59 height 35
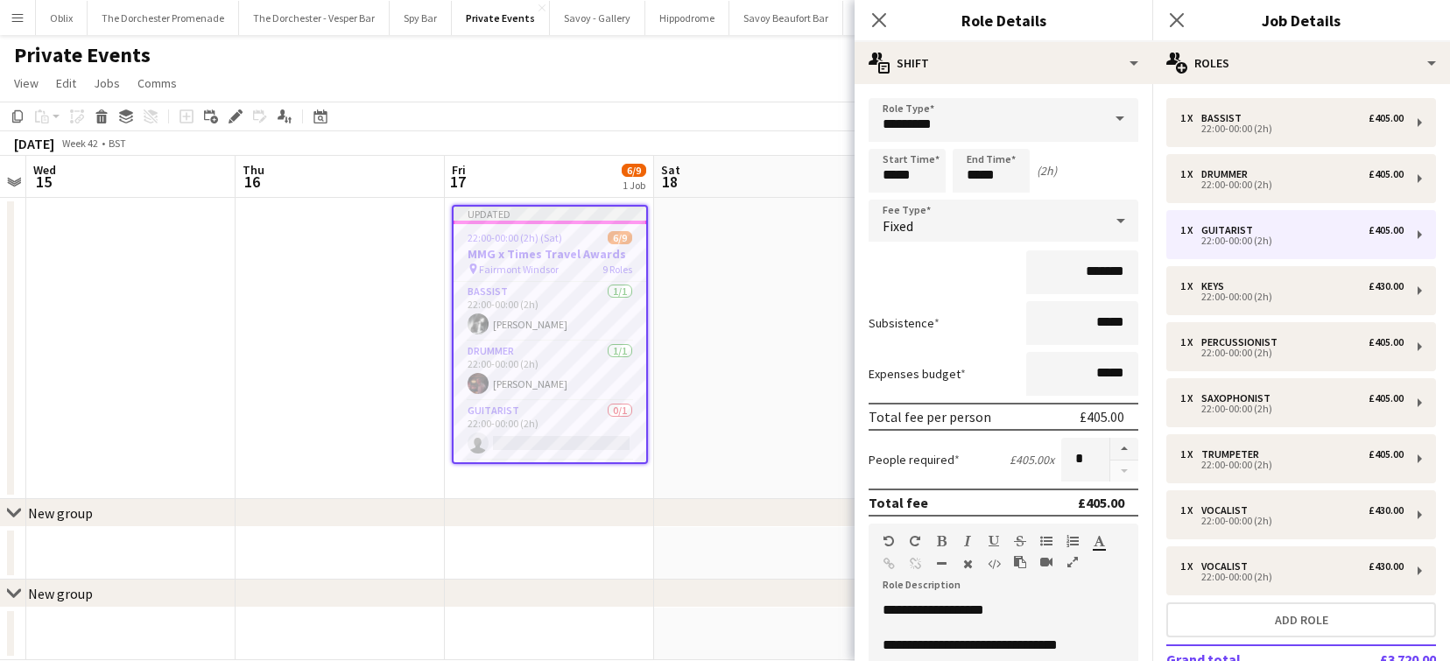
scroll to position [349, 0]
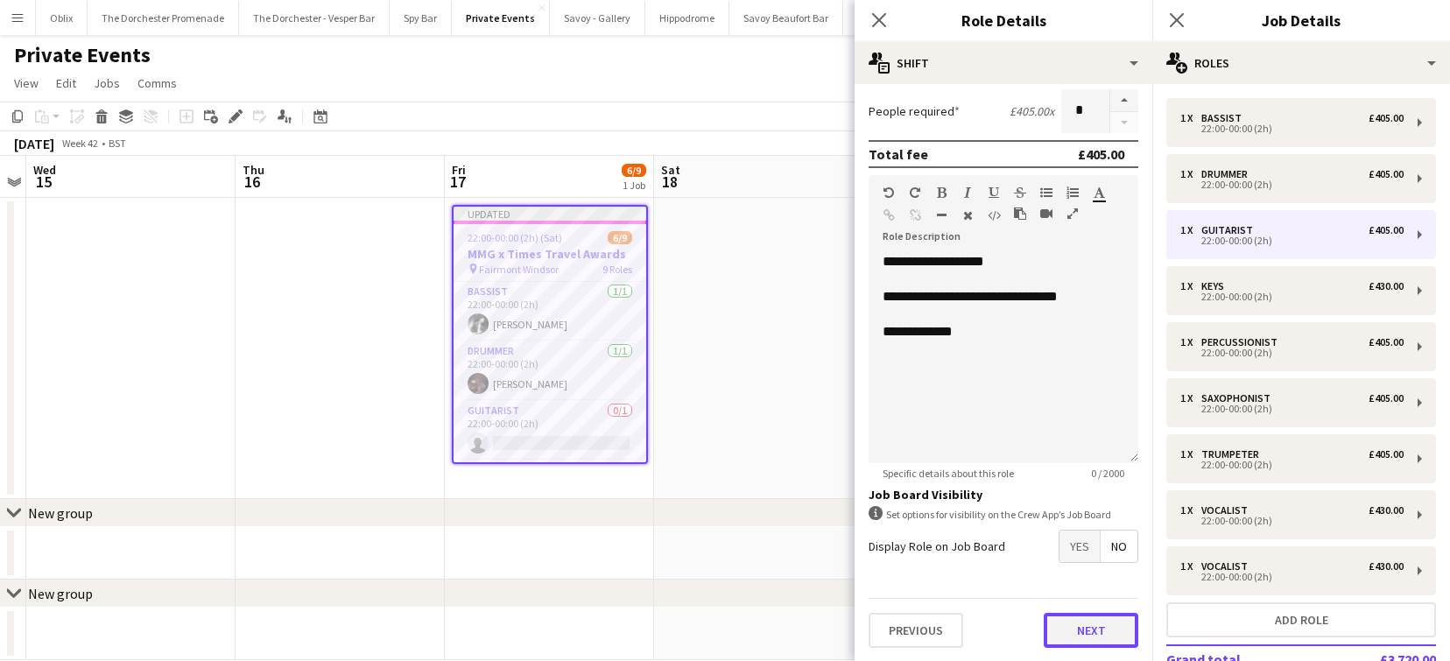
click at [1080, 635] on button "Next" at bounding box center [1091, 630] width 95 height 35
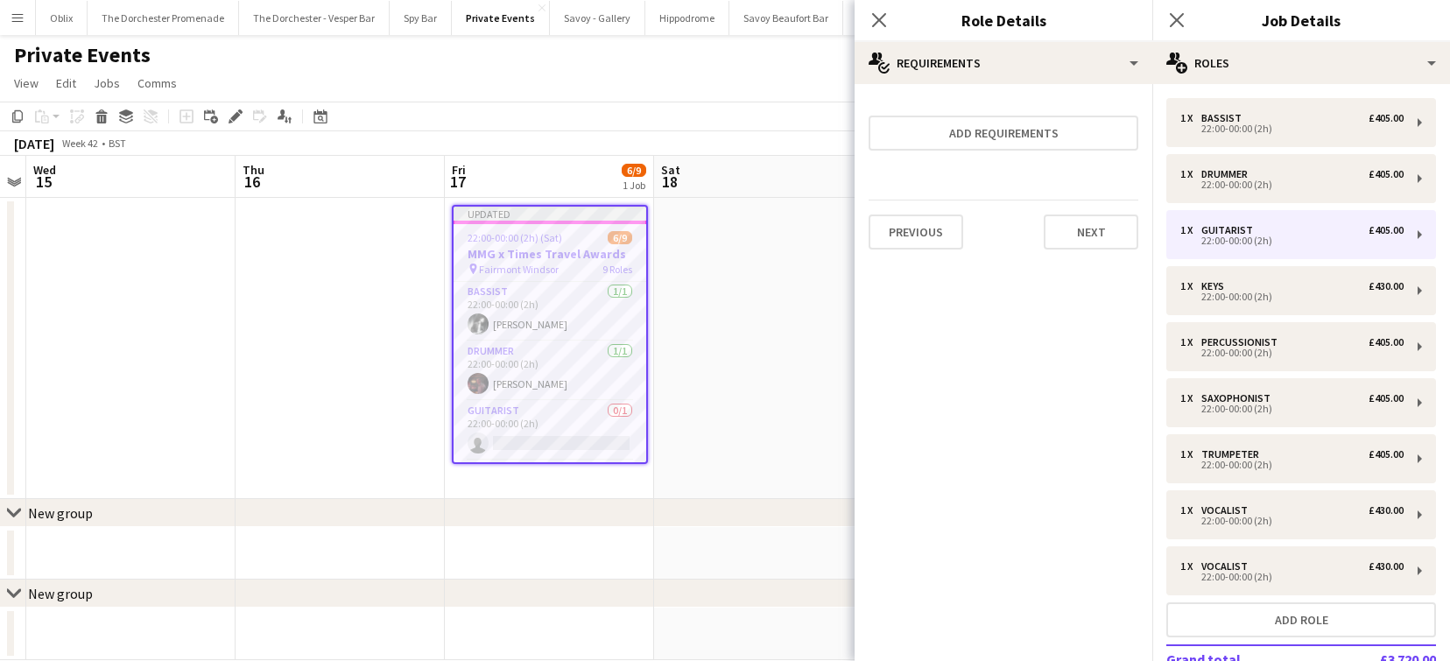
scroll to position [0, 0]
click at [1112, 226] on button "Next" at bounding box center [1091, 232] width 95 height 35
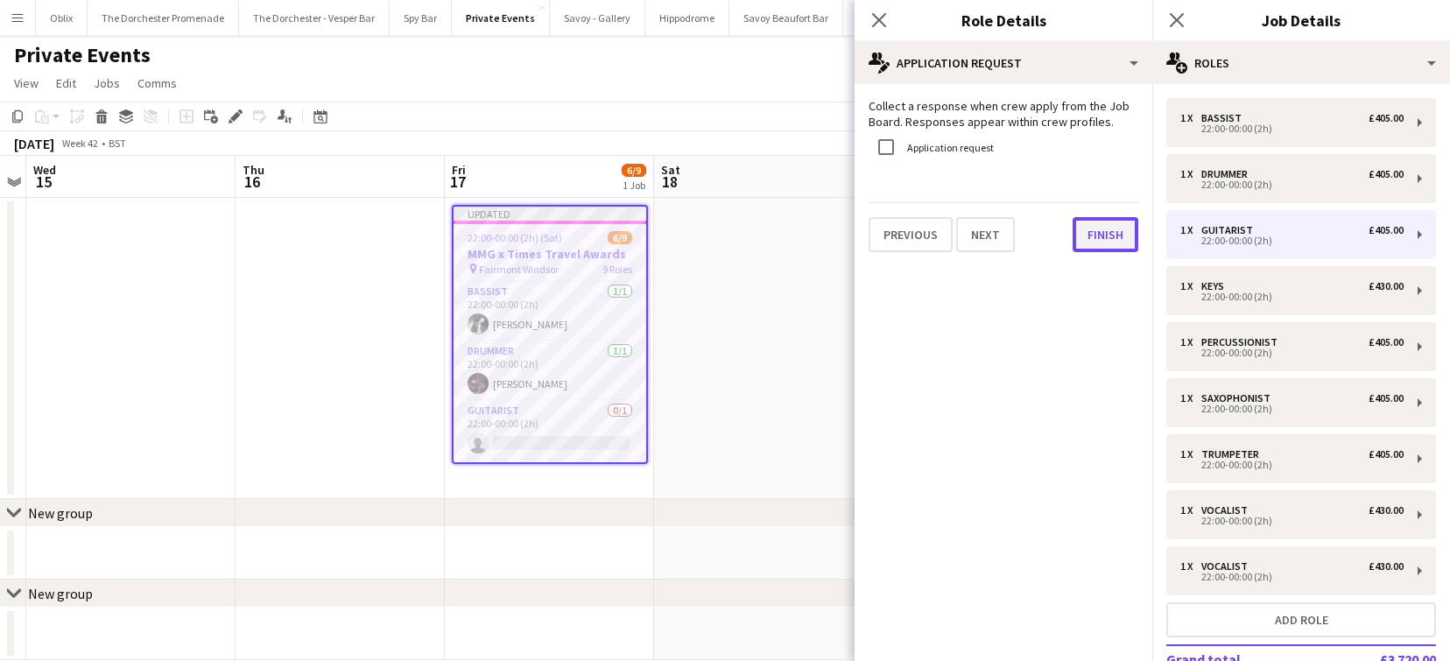
click at [1102, 241] on button "Finish" at bounding box center [1106, 234] width 66 height 35
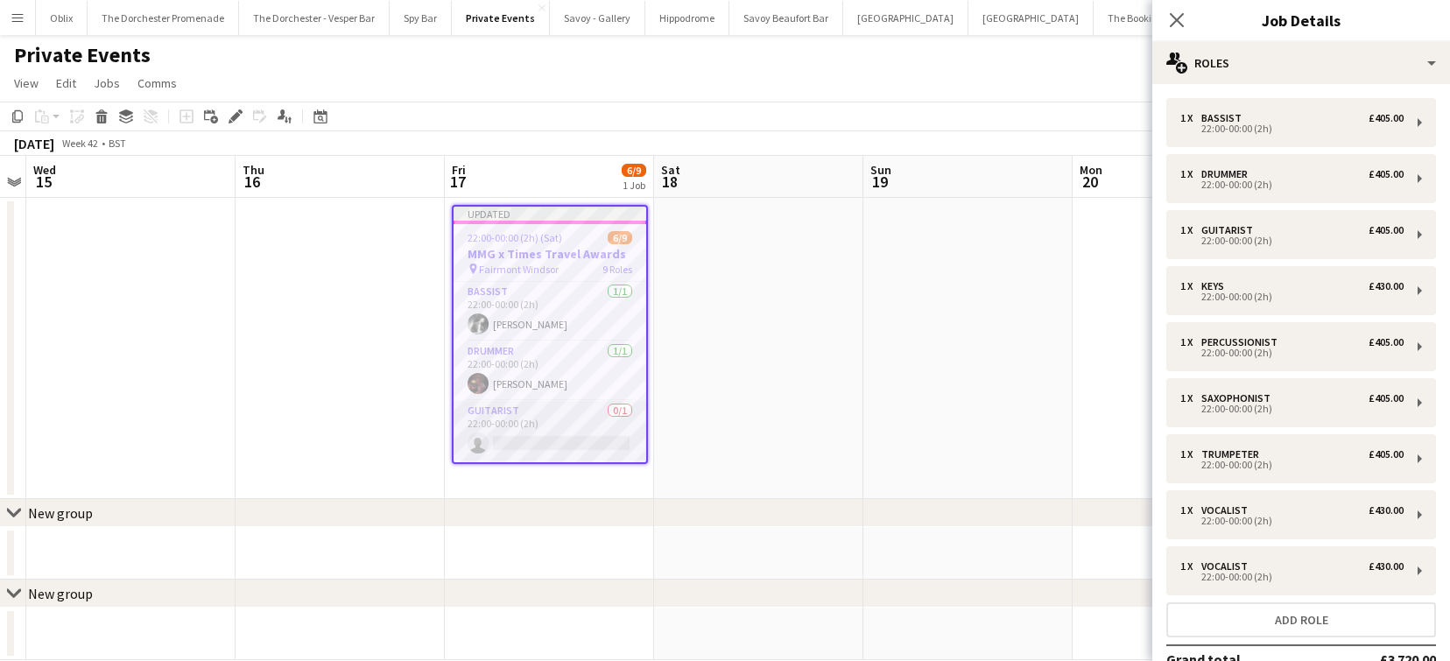
click at [504, 423] on app-card-role "Guitarist 0/1 22:00-00:00 (2h) single-neutral-actions" at bounding box center [550, 431] width 193 height 60
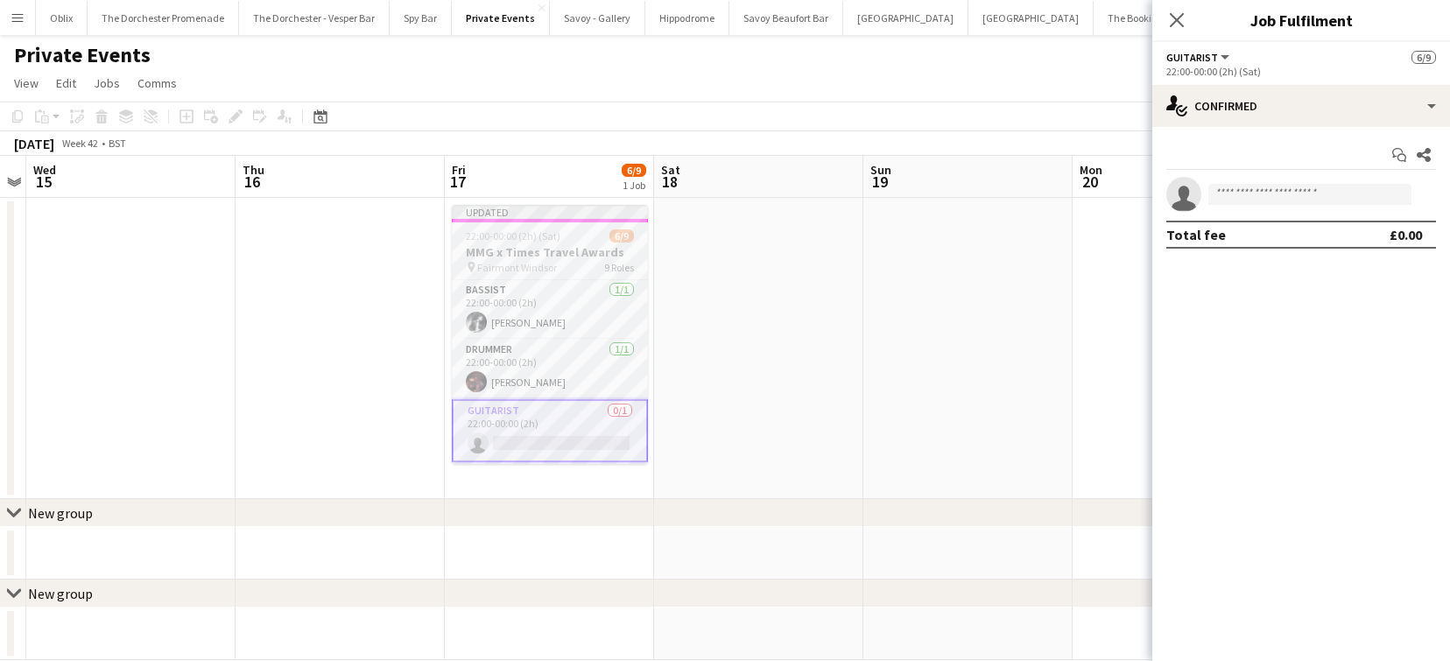
click at [525, 214] on div "Updated" at bounding box center [550, 212] width 196 height 14
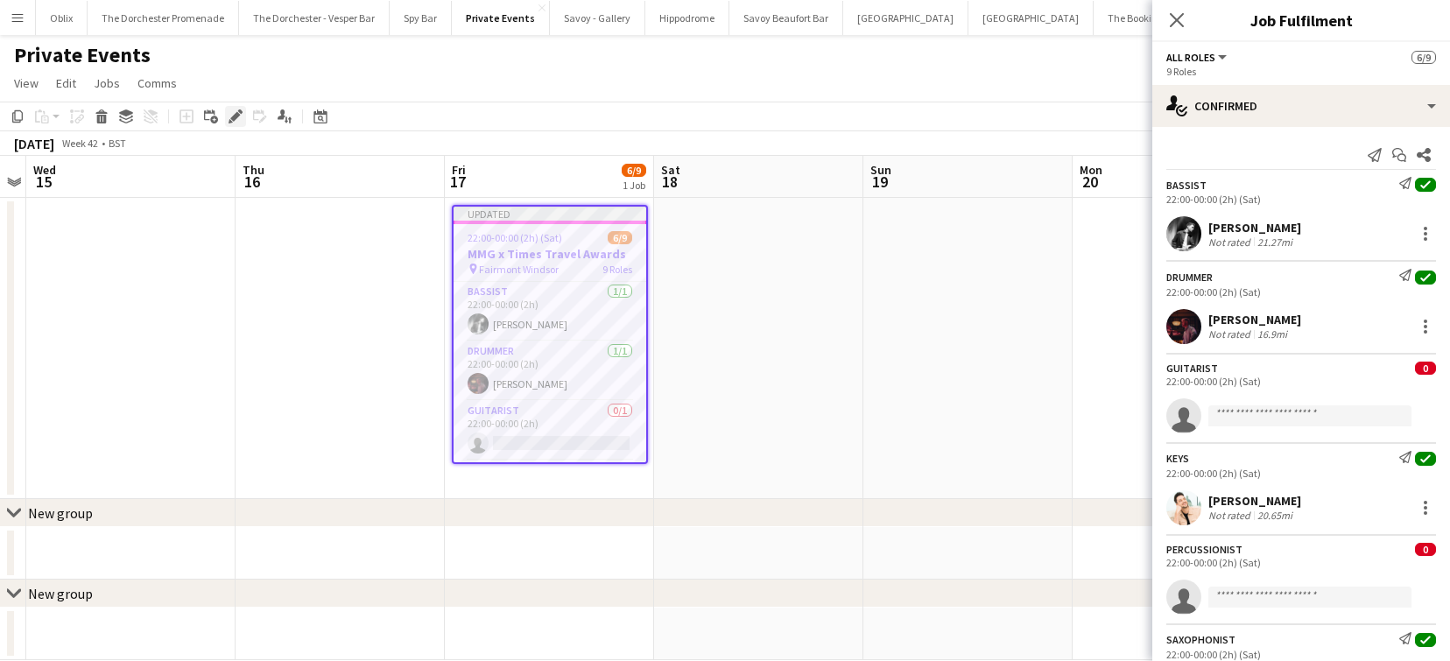
click at [237, 116] on icon at bounding box center [235, 117] width 10 height 10
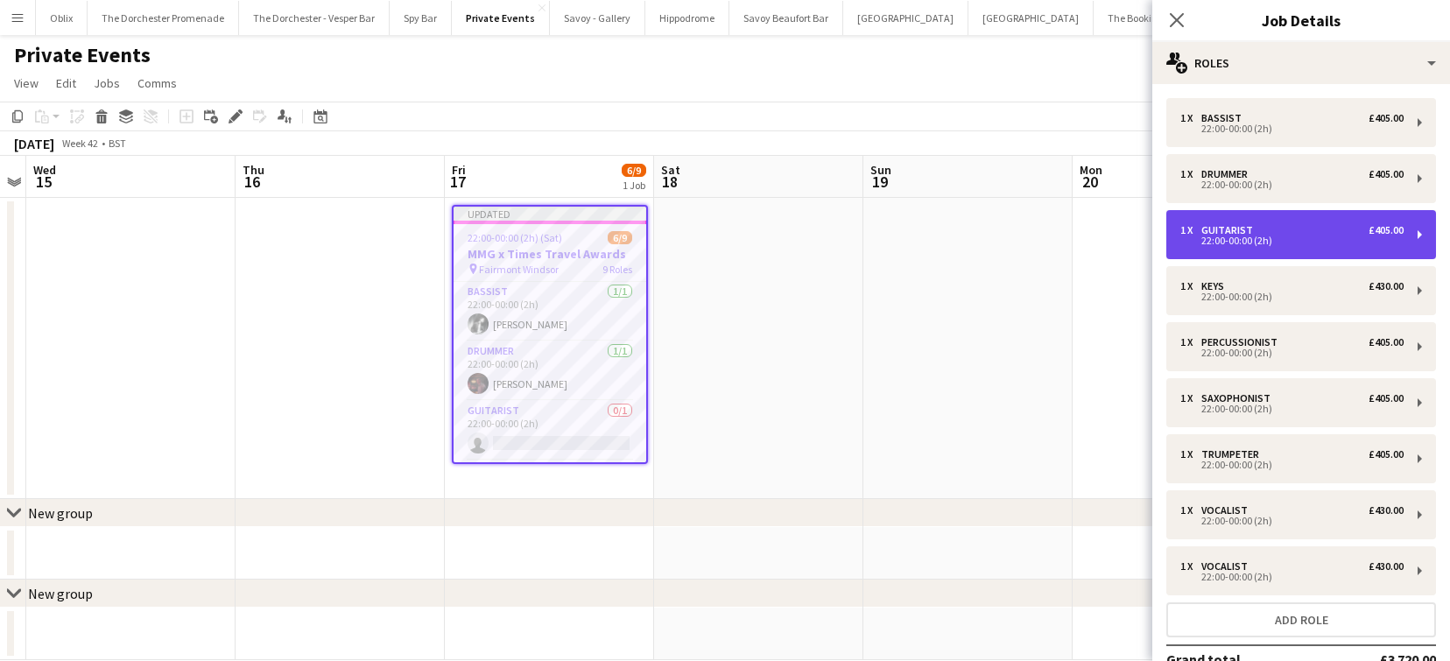
drag, startPoint x: 1372, startPoint y: 239, endPoint x: 1231, endPoint y: 236, distance: 141.0
click at [1226, 237] on div "22:00-00:00 (2h)" at bounding box center [1291, 240] width 223 height 9
click at [1334, 240] on div "22:00-00:00 (2h)" at bounding box center [1291, 240] width 223 height 9
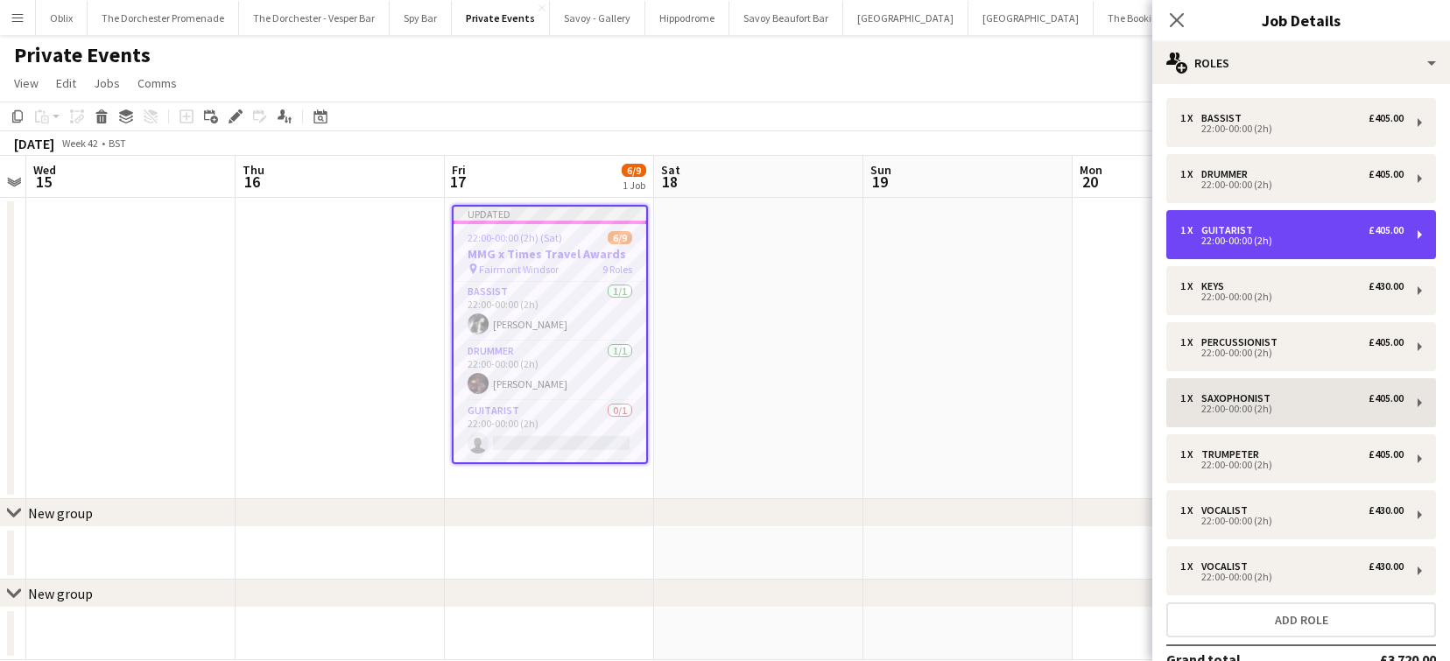
scroll to position [111, 0]
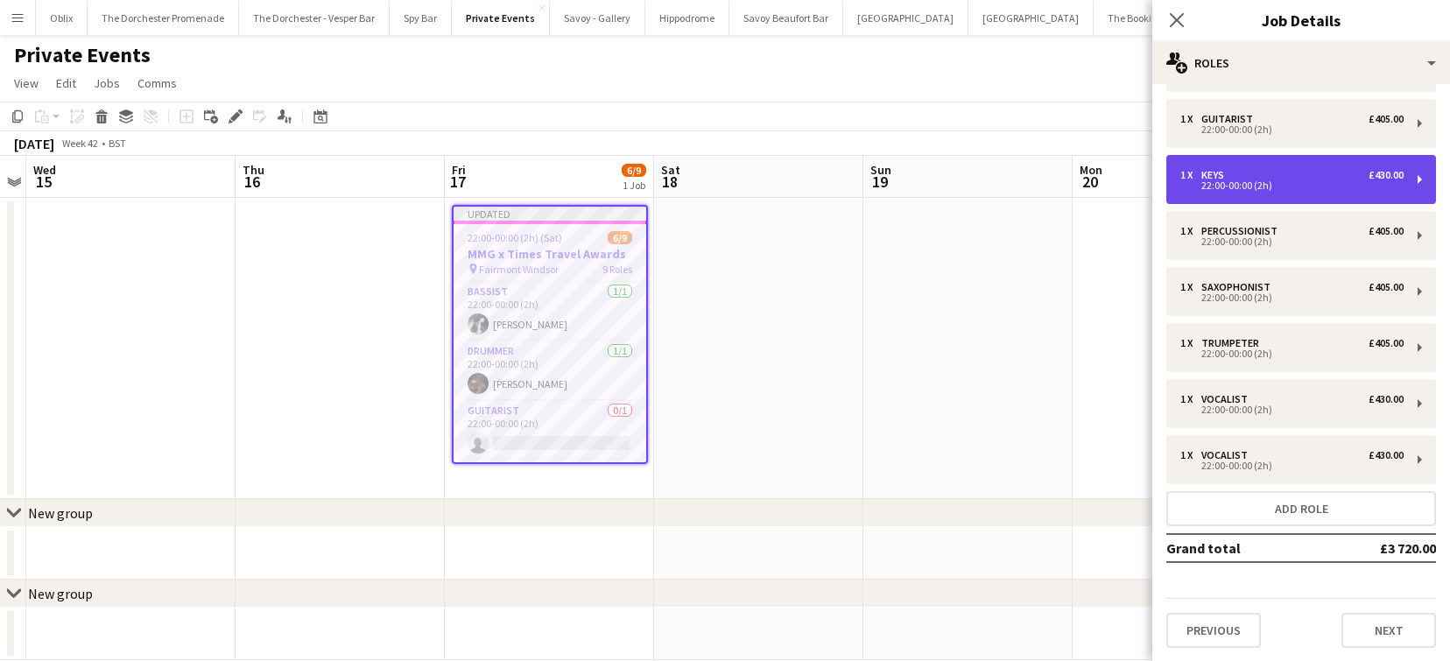
click at [1300, 179] on div "1 x Keys £430.00" at bounding box center [1291, 175] width 223 height 12
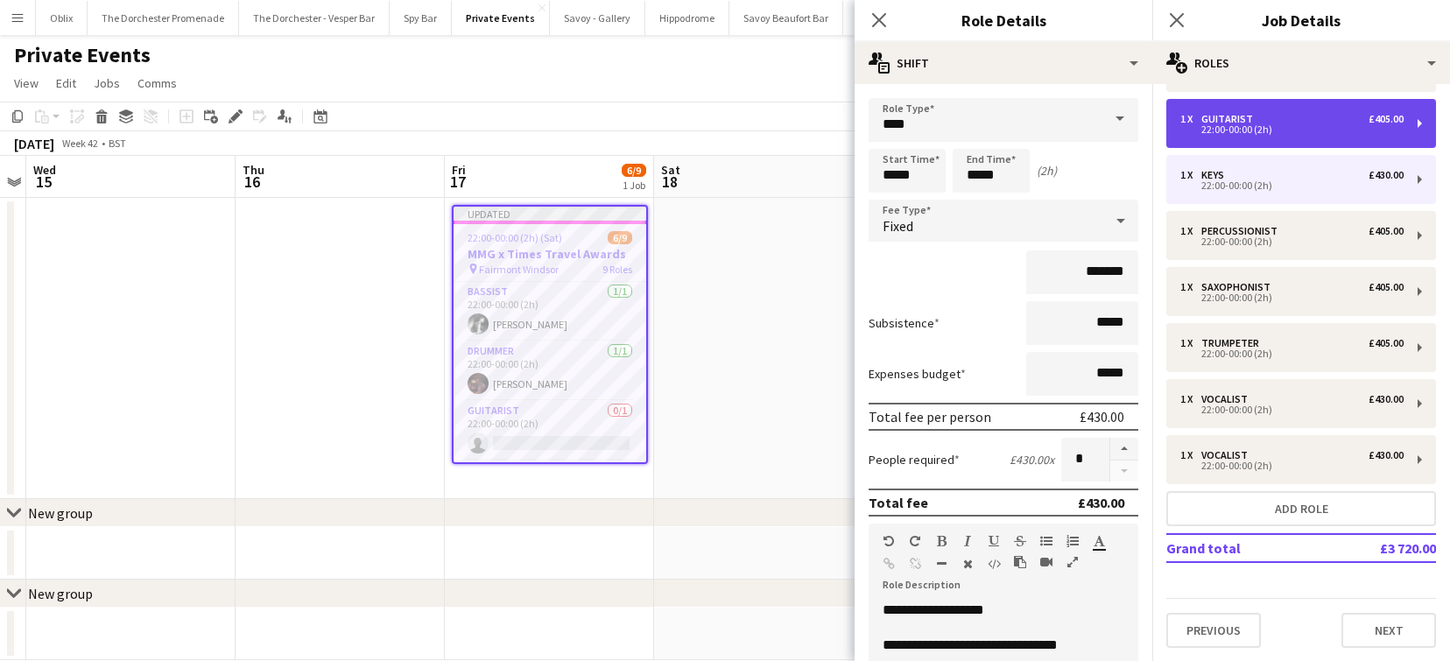
click at [1282, 137] on div "1 x Guitarist £405.00 22:00-00:00 (2h)" at bounding box center [1301, 123] width 270 height 49
type input "*********"
type input "*******"
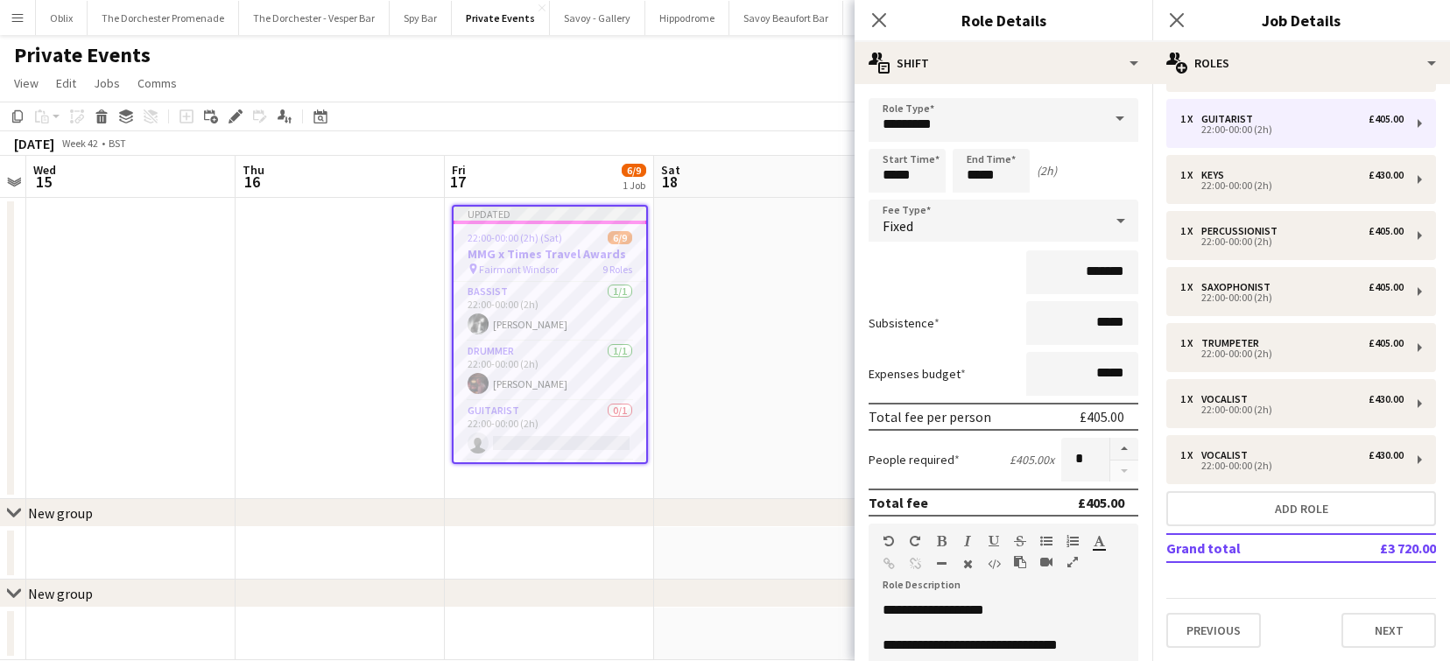
click at [783, 259] on app-date-cell at bounding box center [758, 348] width 209 height 301
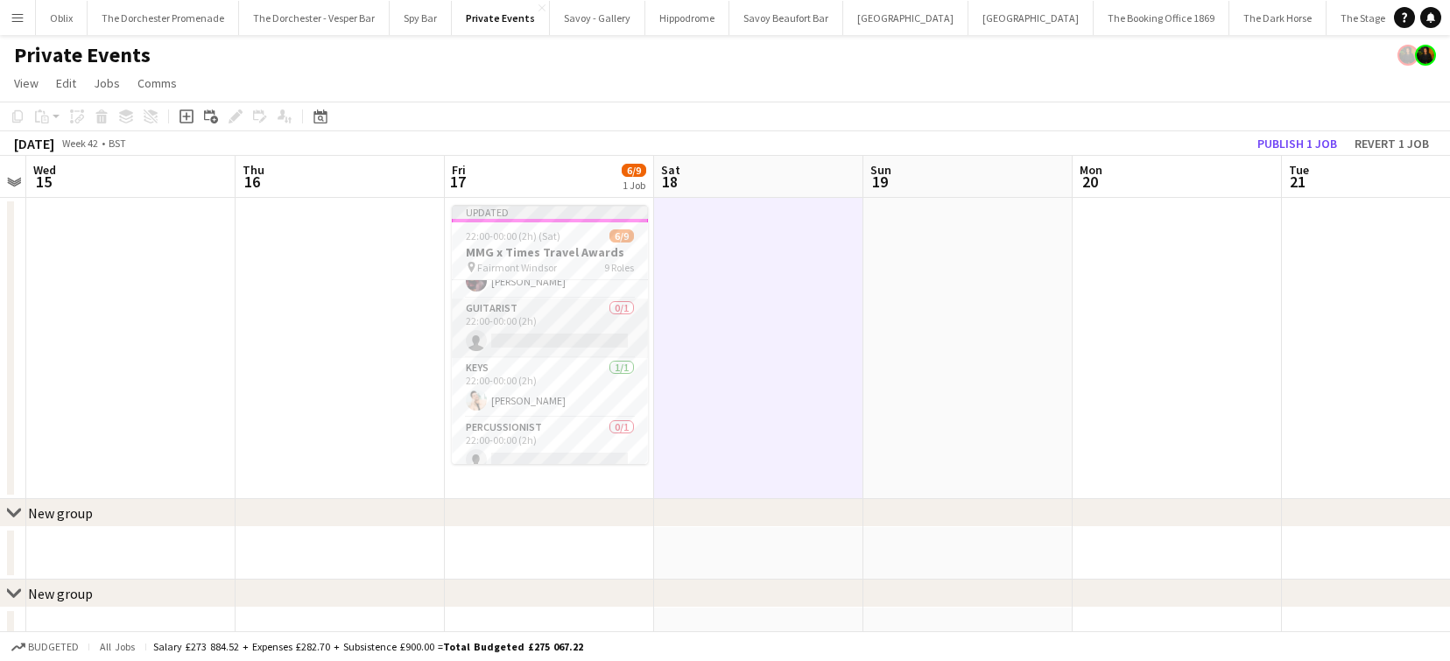
scroll to position [97, 0]
click at [534, 350] on app-card-role "Guitarist 0/1 22:00-00:00 (2h) single-neutral-actions" at bounding box center [550, 332] width 196 height 60
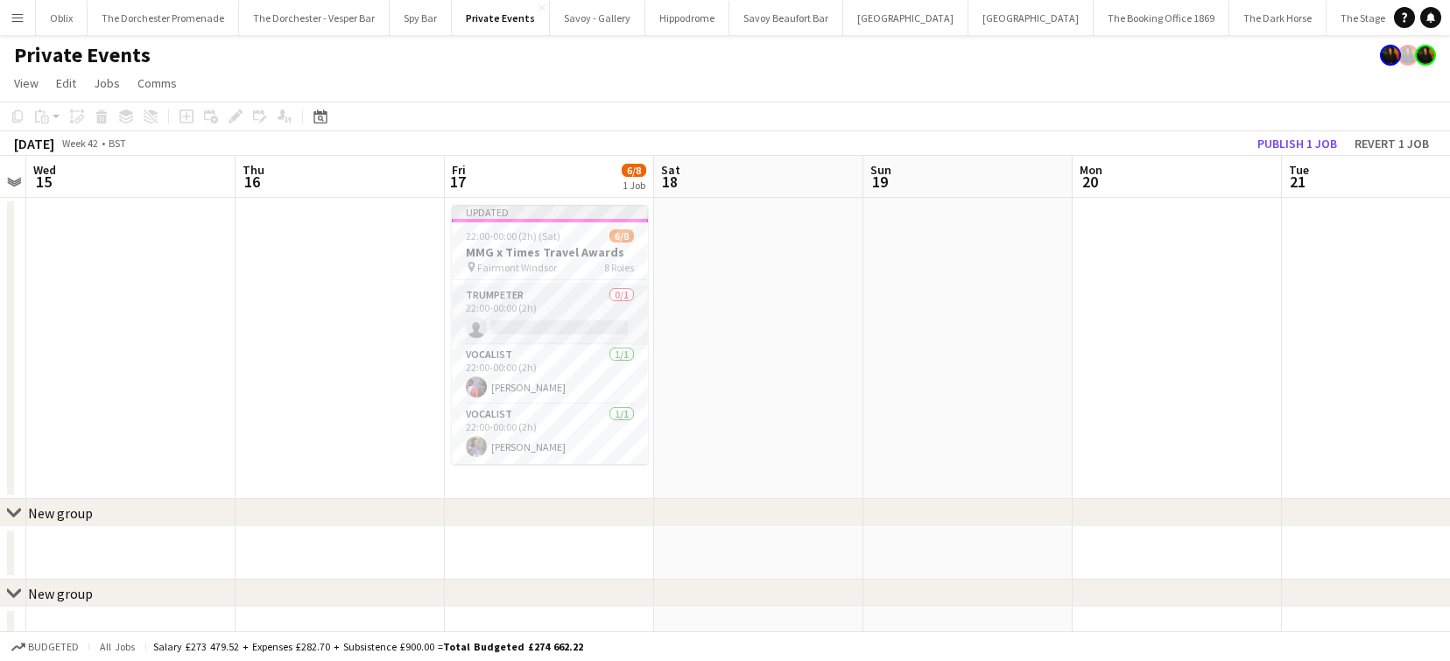
scroll to position [249, 0]
click at [547, 338] on app-card-role "Trumpeter 0/1 22:00-00:00 (2h) single-neutral-actions" at bounding box center [550, 359] width 196 height 60
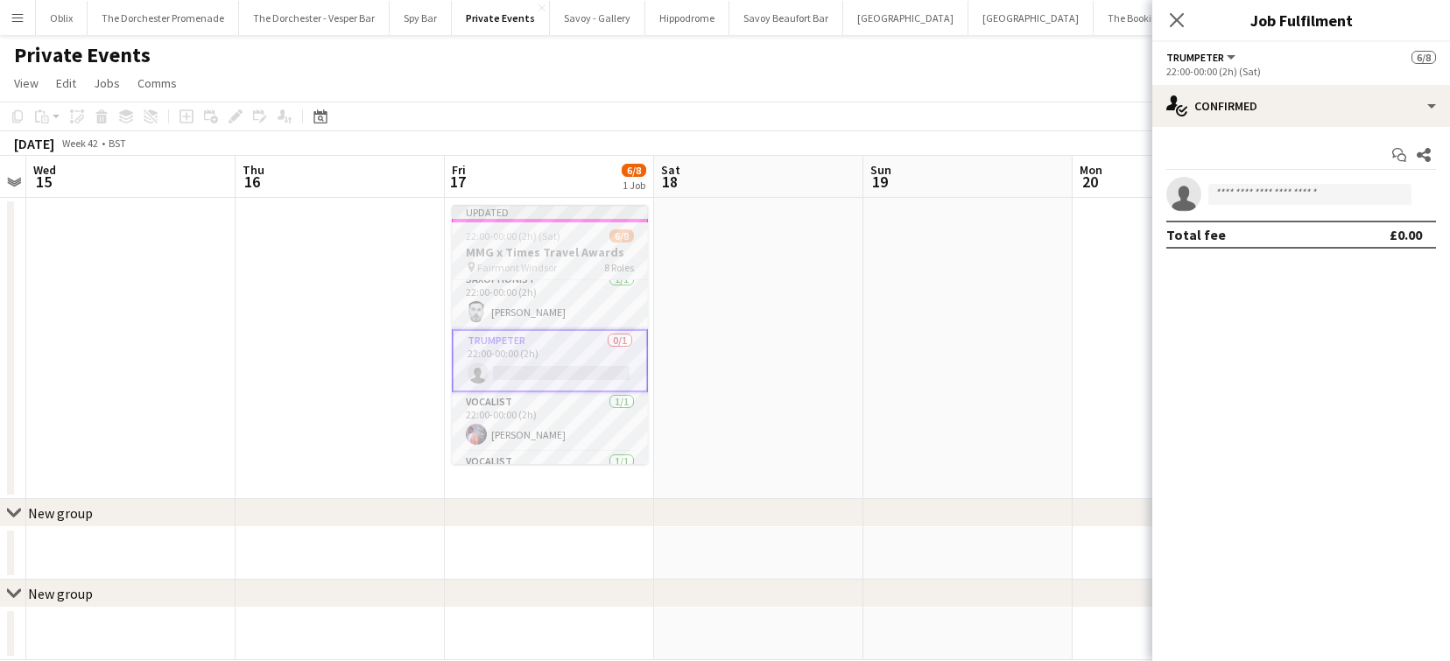
click at [540, 233] on span "22:00-00:00 (2h) (Sat)" at bounding box center [513, 235] width 95 height 13
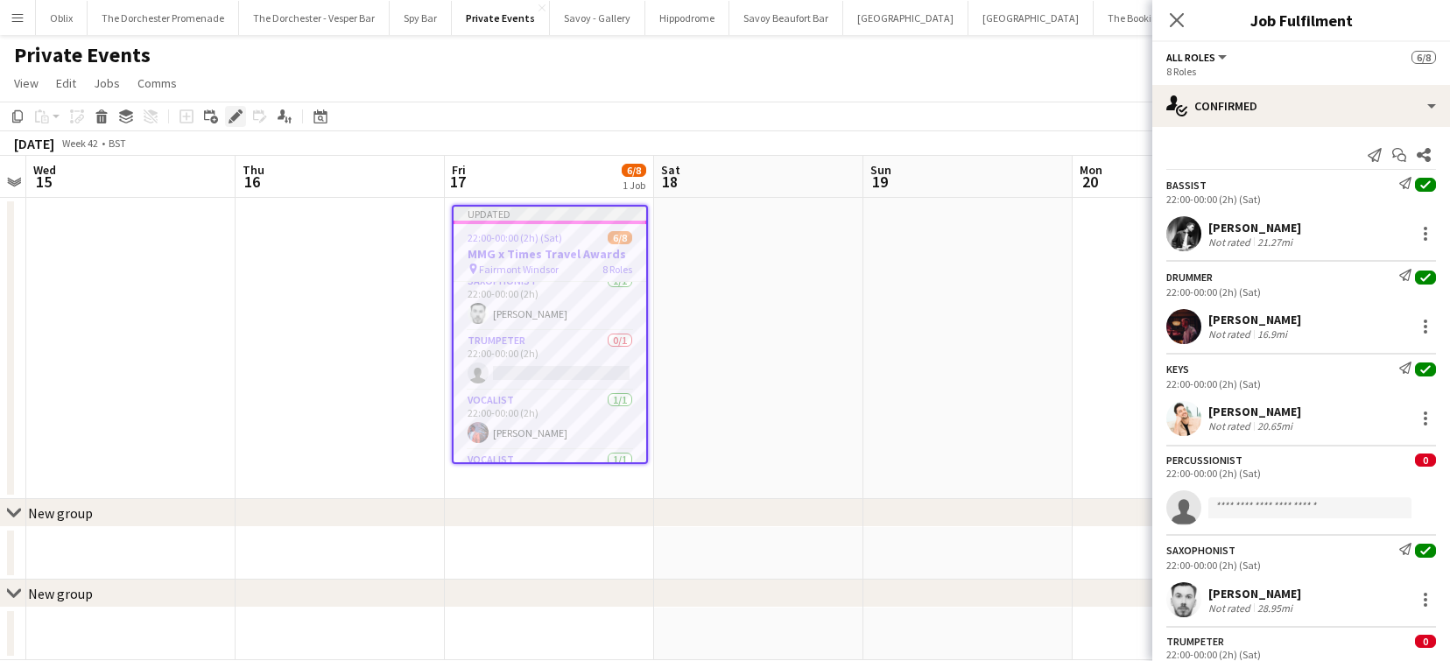
click at [231, 111] on icon "Edit" at bounding box center [236, 116] width 14 height 14
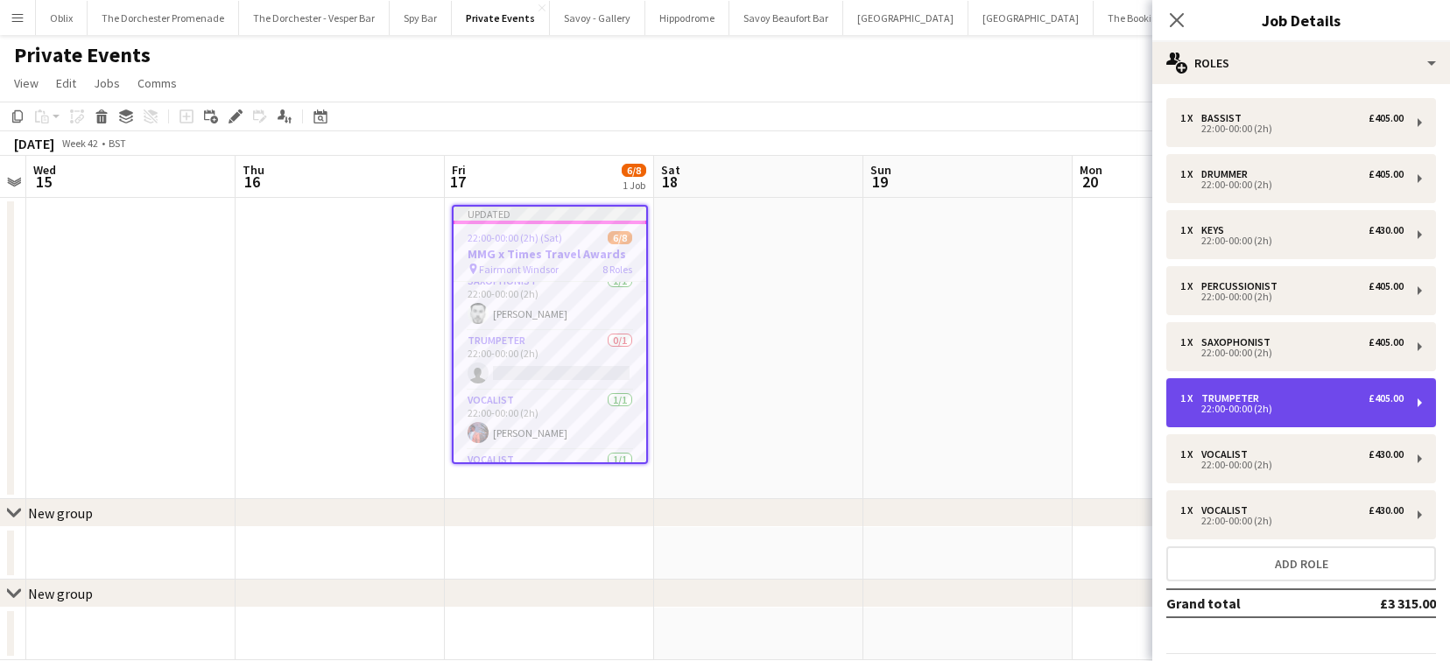
click at [1246, 397] on div "Trumpeter" at bounding box center [1233, 398] width 65 height 12
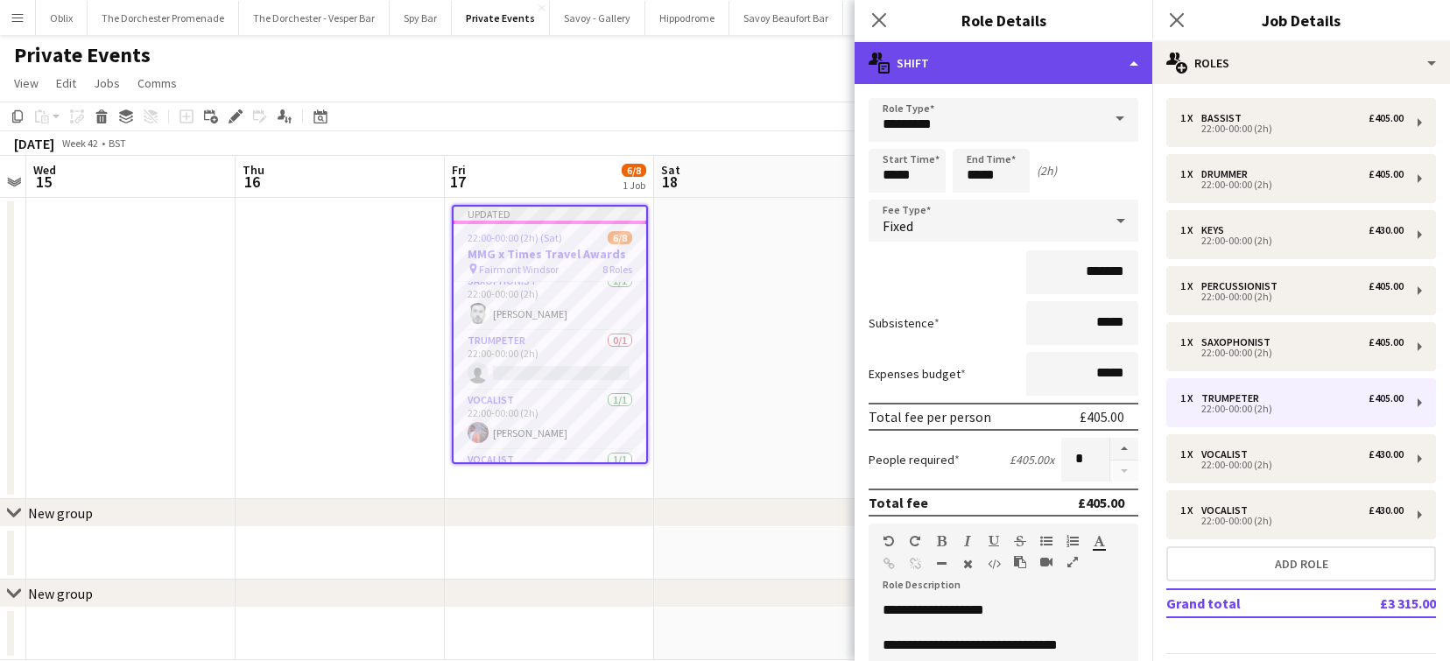
click at [928, 63] on div "multiple-actions-text Shift" at bounding box center [1004, 63] width 298 height 42
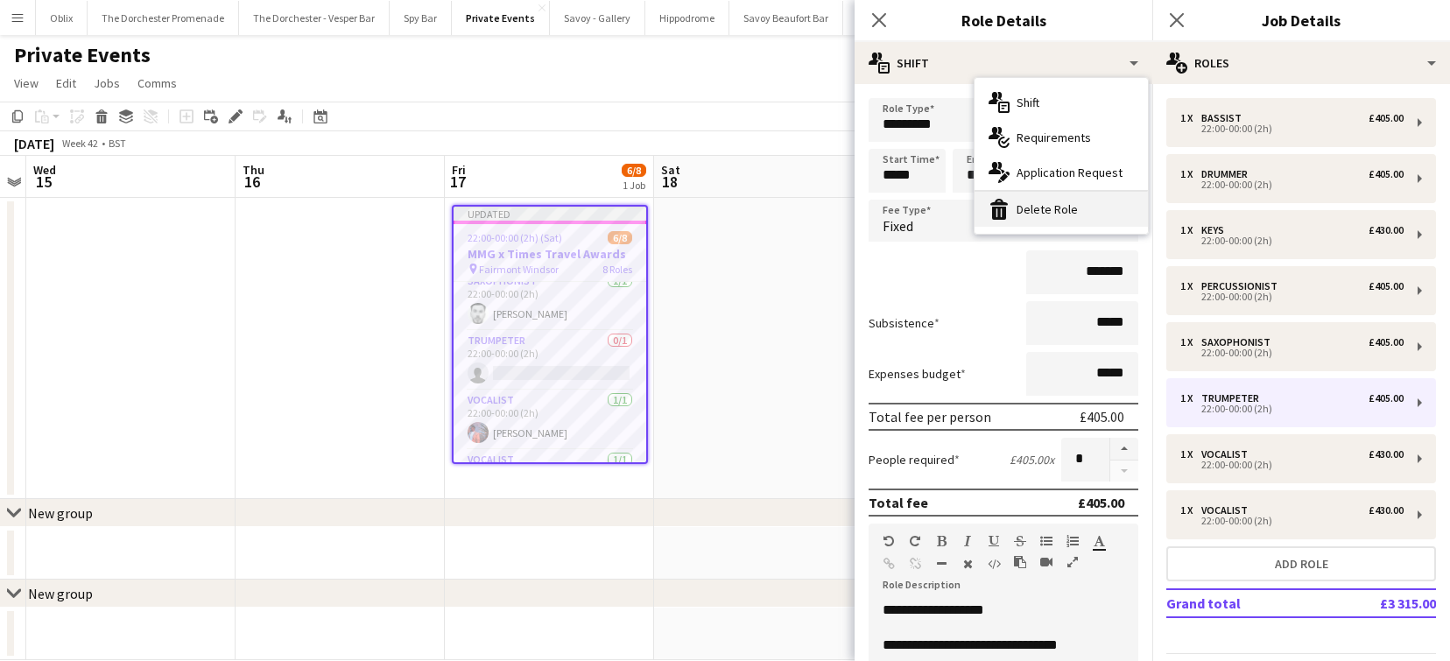
click at [1013, 215] on div "bin-2 Delete Role" at bounding box center [1061, 209] width 173 height 35
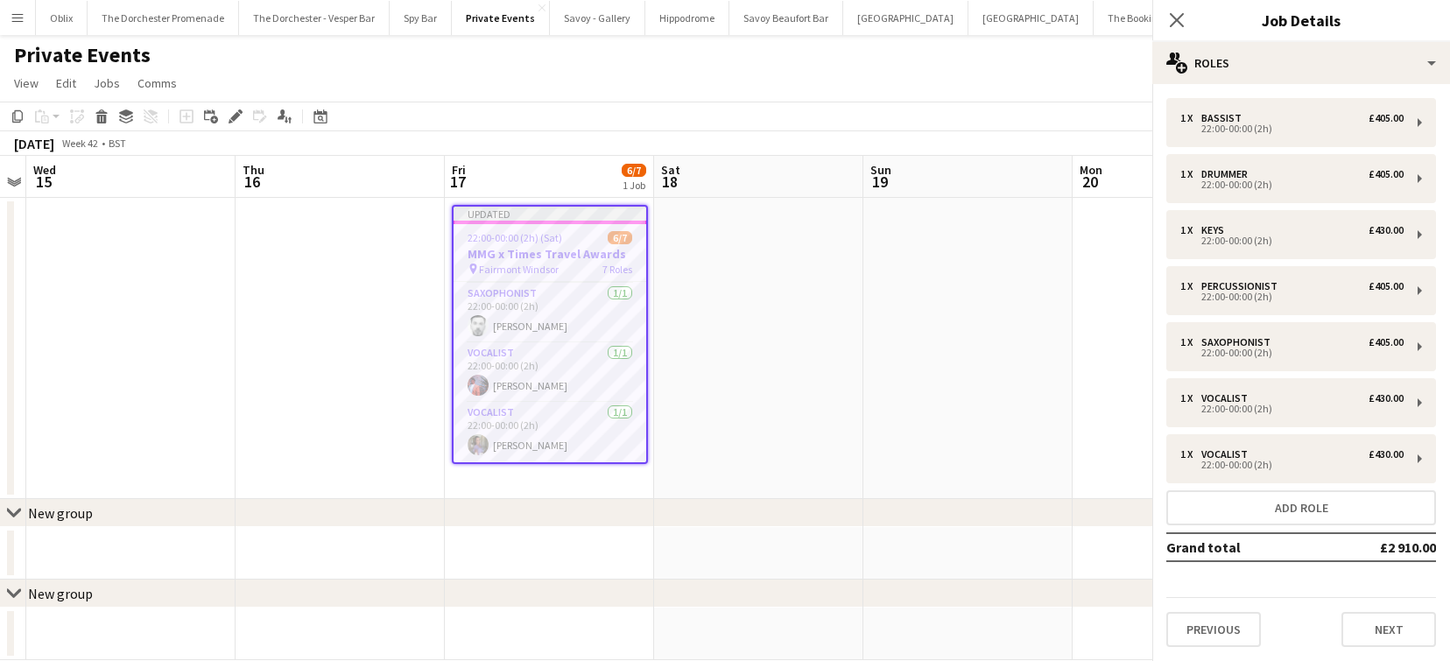
scroll to position [236, 0]
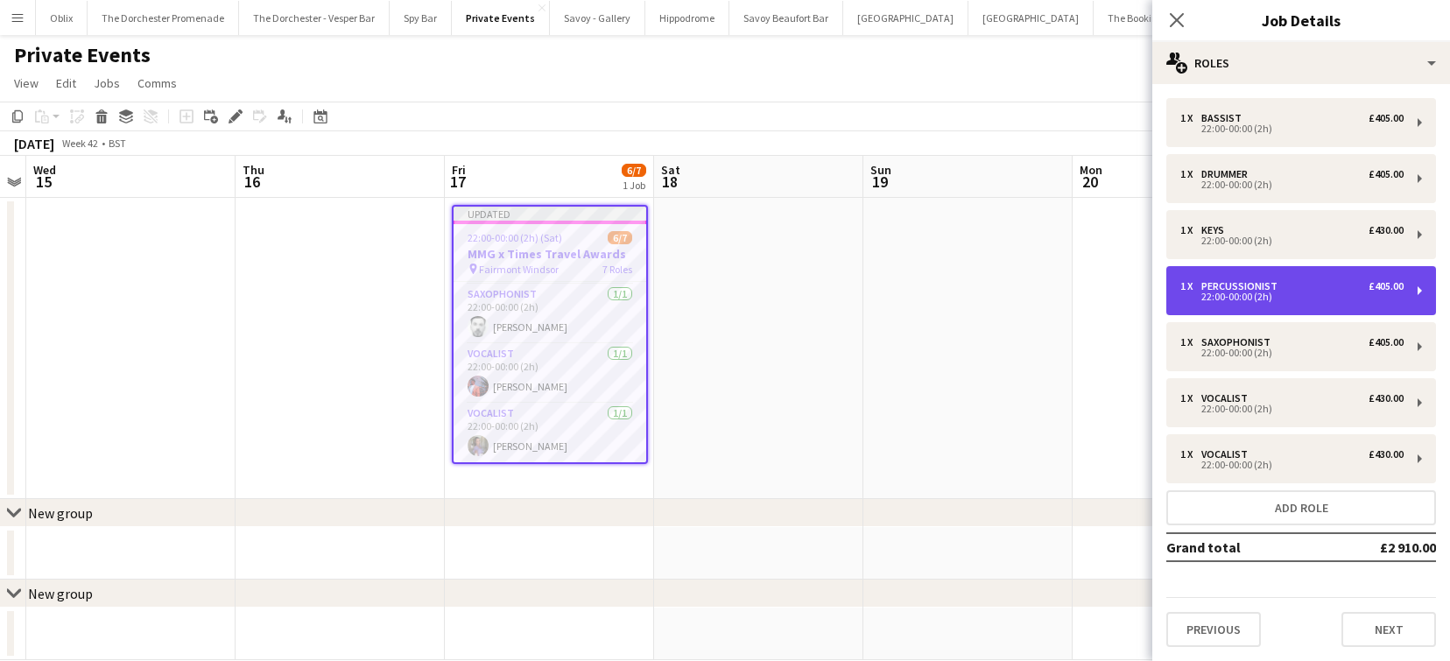
click at [1246, 295] on div "22:00-00:00 (2h)" at bounding box center [1291, 296] width 223 height 9
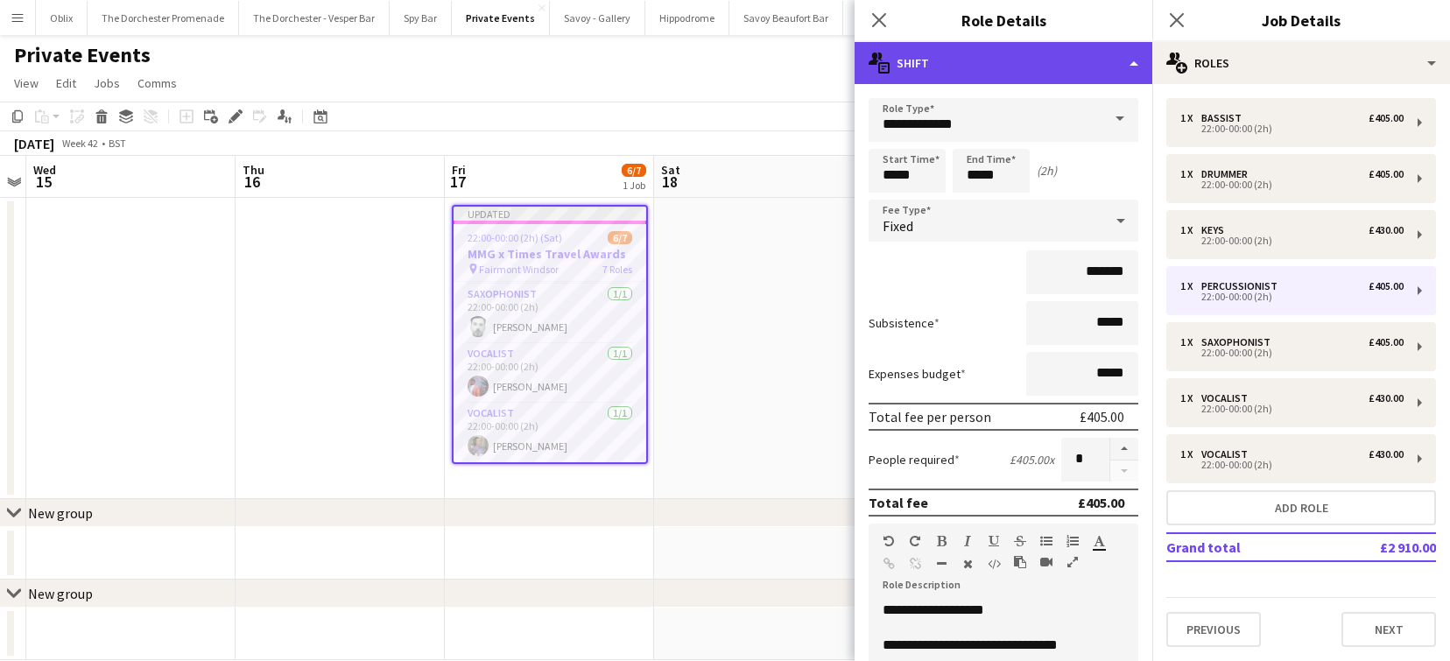
click at [934, 63] on div "multiple-actions-text Shift" at bounding box center [1004, 63] width 298 height 42
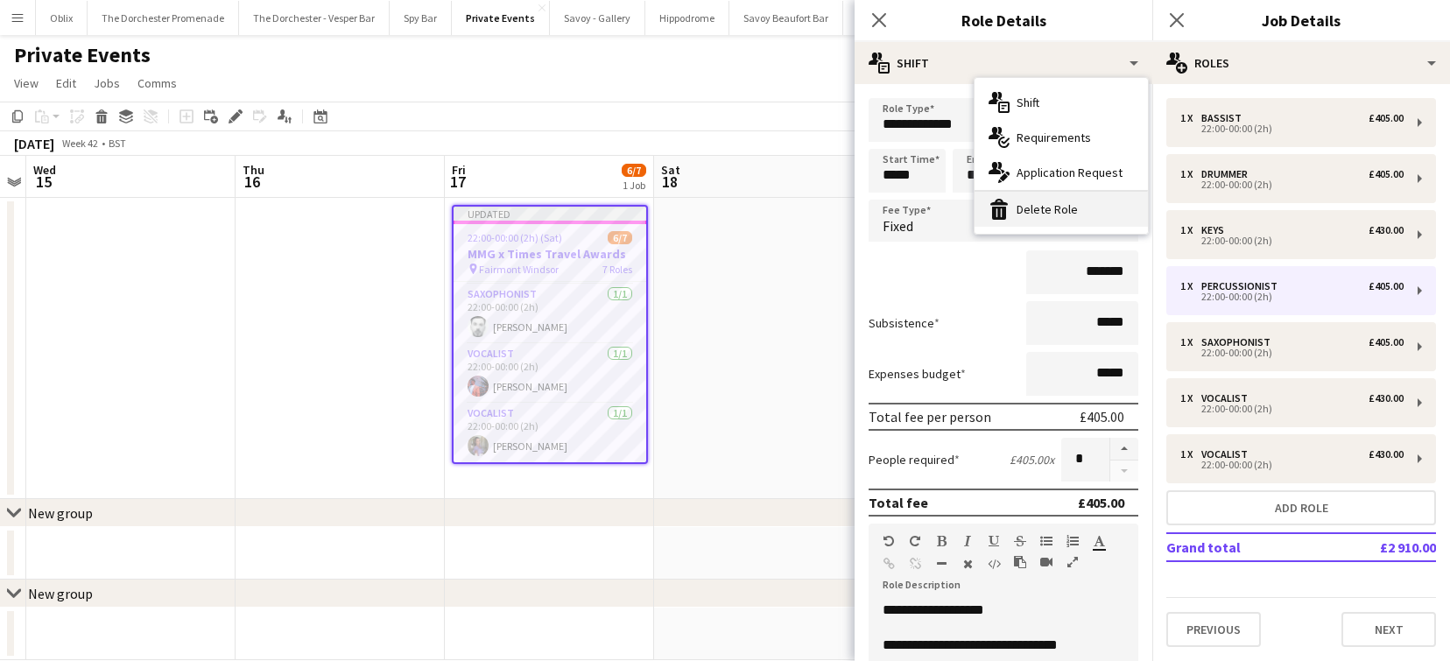
click at [1007, 211] on icon "bin-2" at bounding box center [999, 209] width 21 height 21
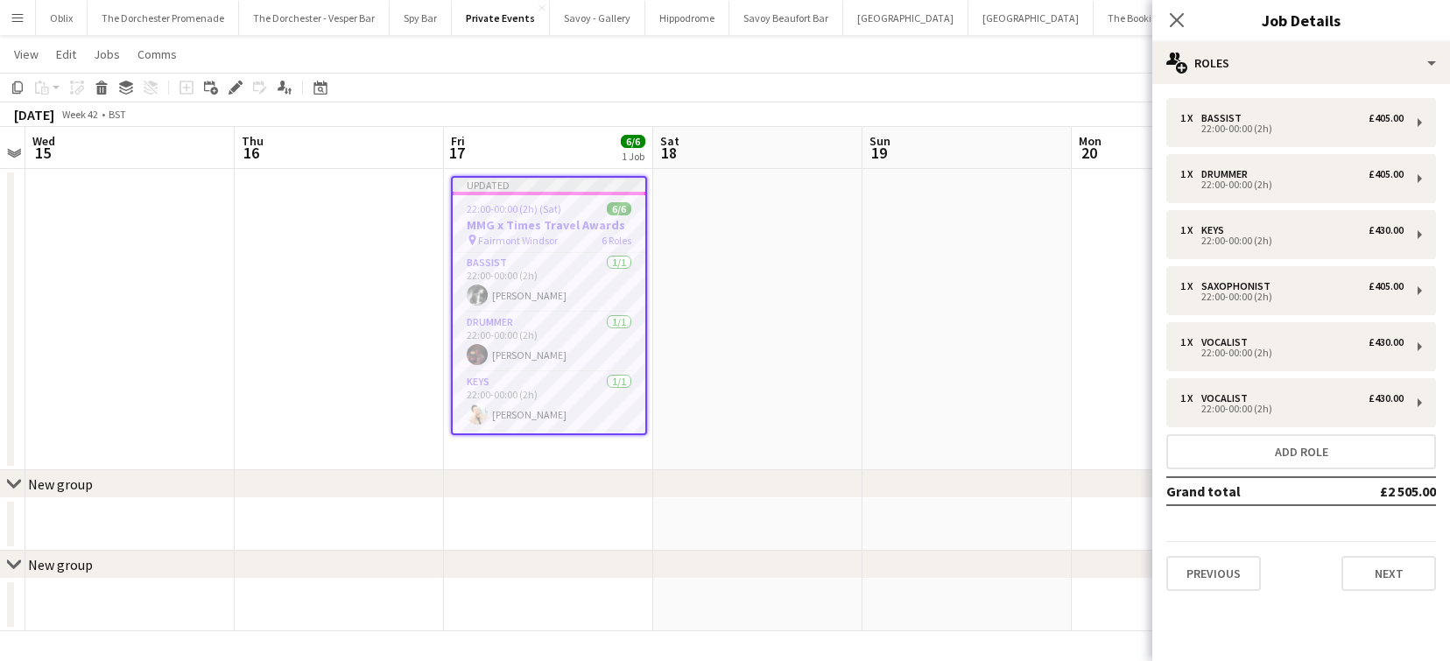
scroll to position [176, 0]
click at [742, 341] on app-date-cell at bounding box center [757, 319] width 209 height 301
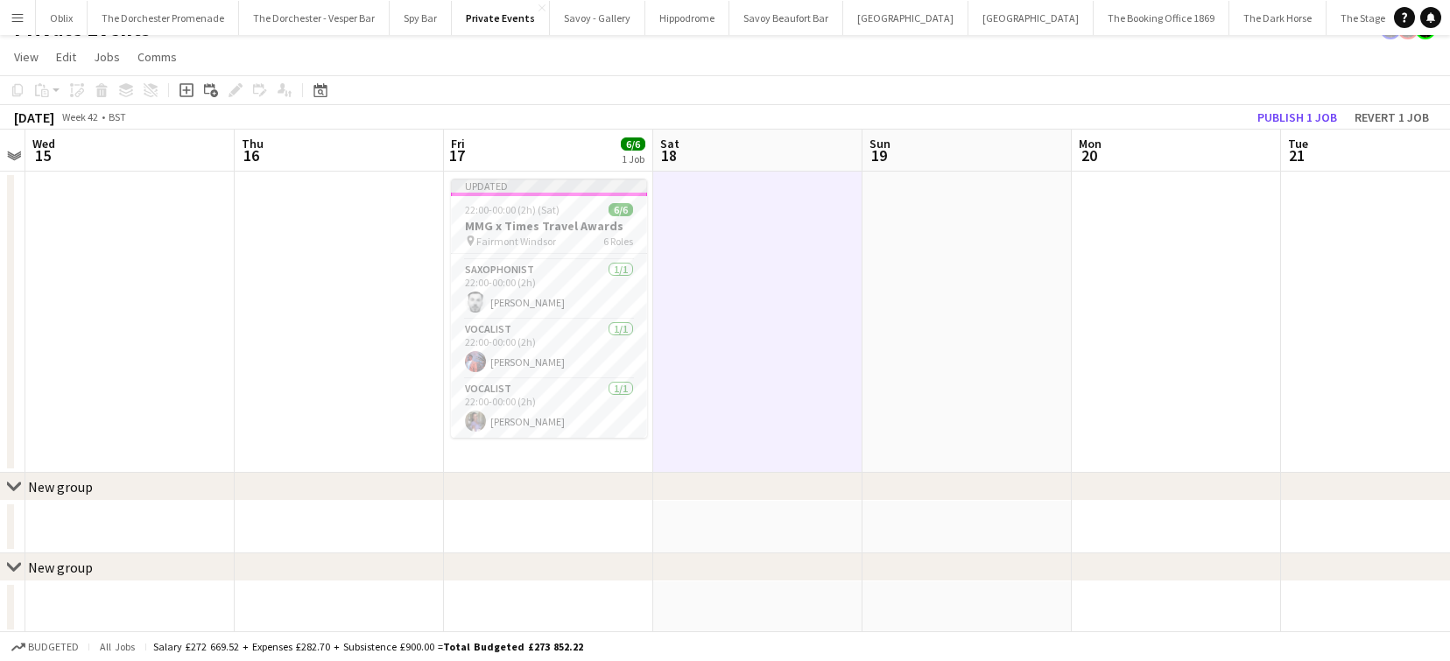
scroll to position [0, 0]
